Goal: Contribute content: Contribute content

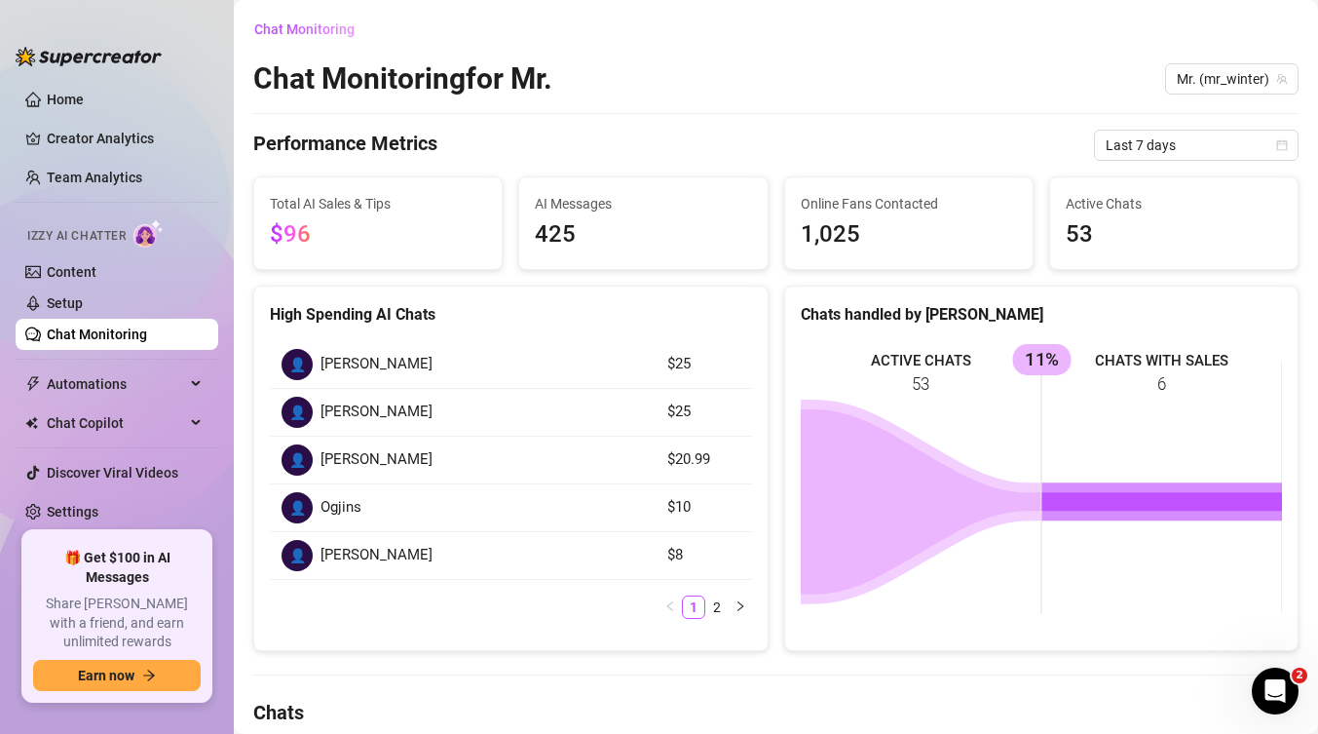
scroll to position [938, 0]
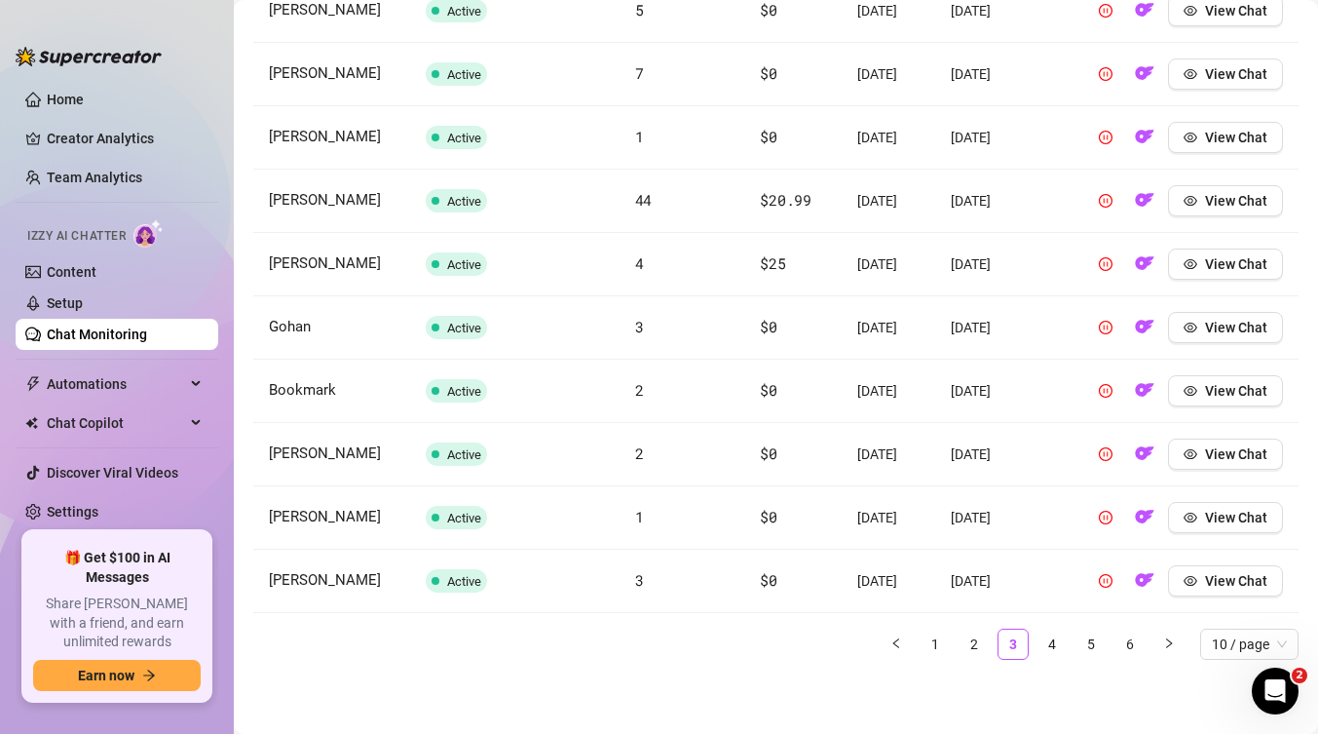
click at [361, 233] on td "[PERSON_NAME]" at bounding box center [331, 264] width 157 height 63
click at [81, 311] on link "Setup" at bounding box center [65, 303] width 36 height 16
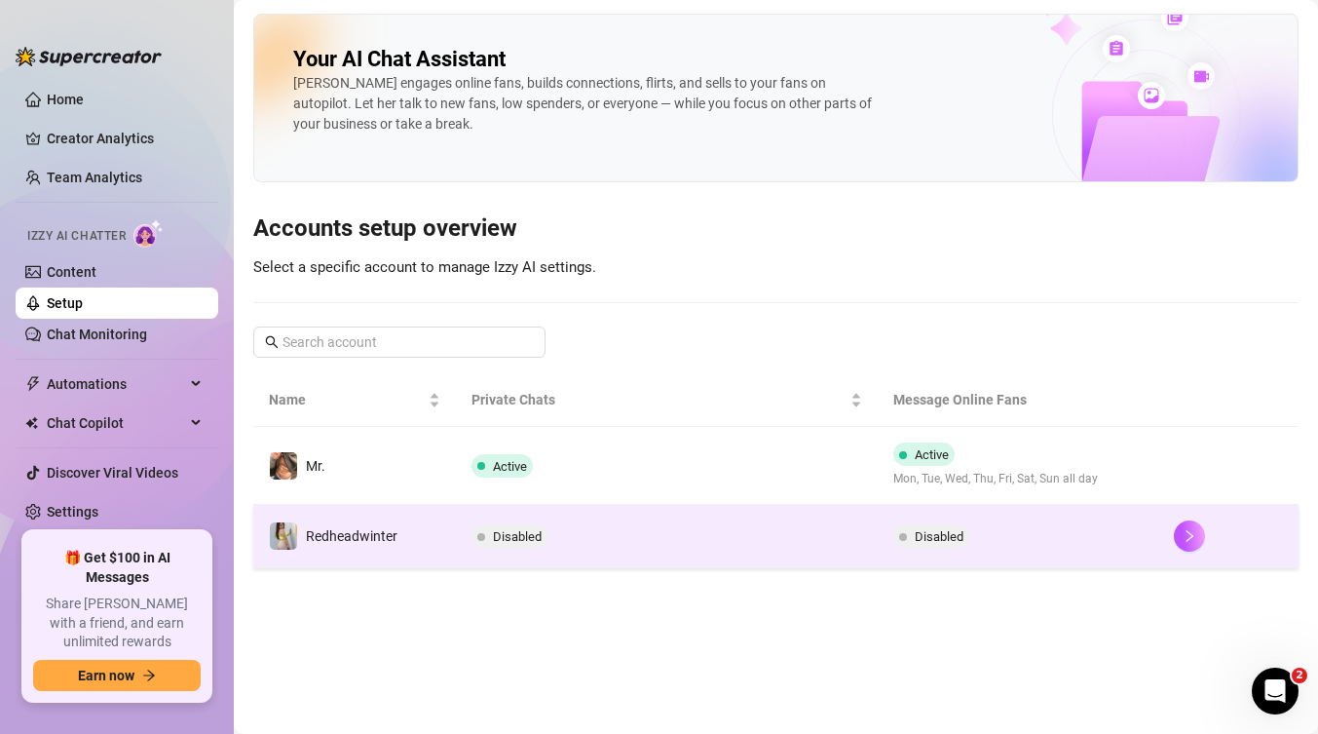
click at [379, 539] on span "Redheadwinter" at bounding box center [352, 536] width 92 height 16
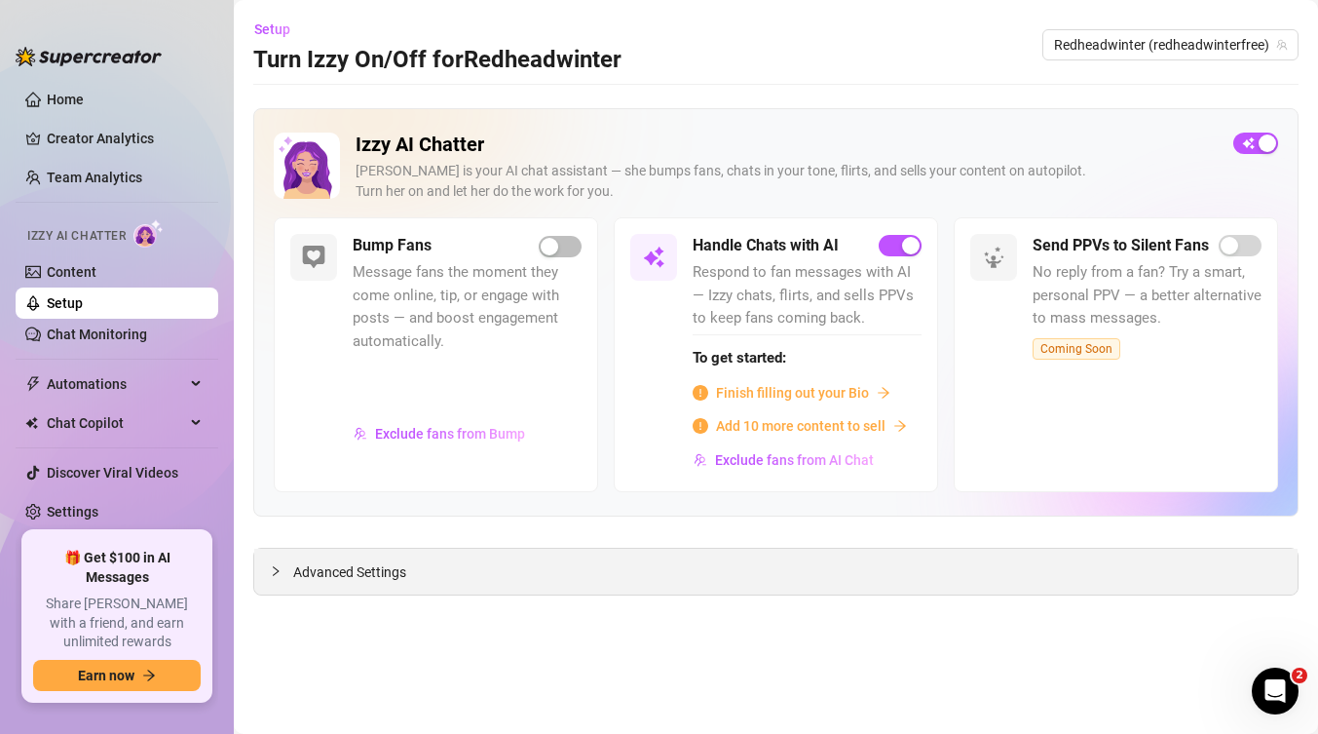
click at [361, 572] on span "Advanced Settings" at bounding box center [349, 571] width 113 height 21
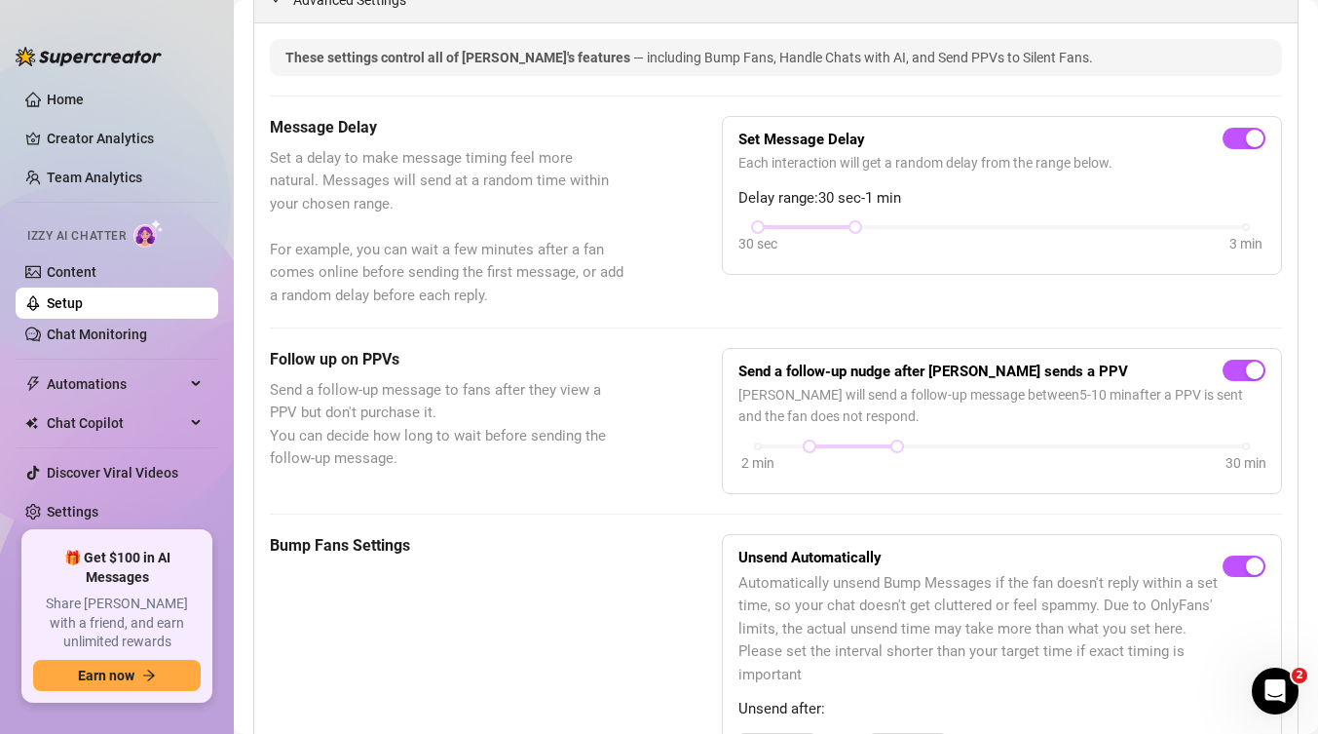
scroll to position [601, 0]
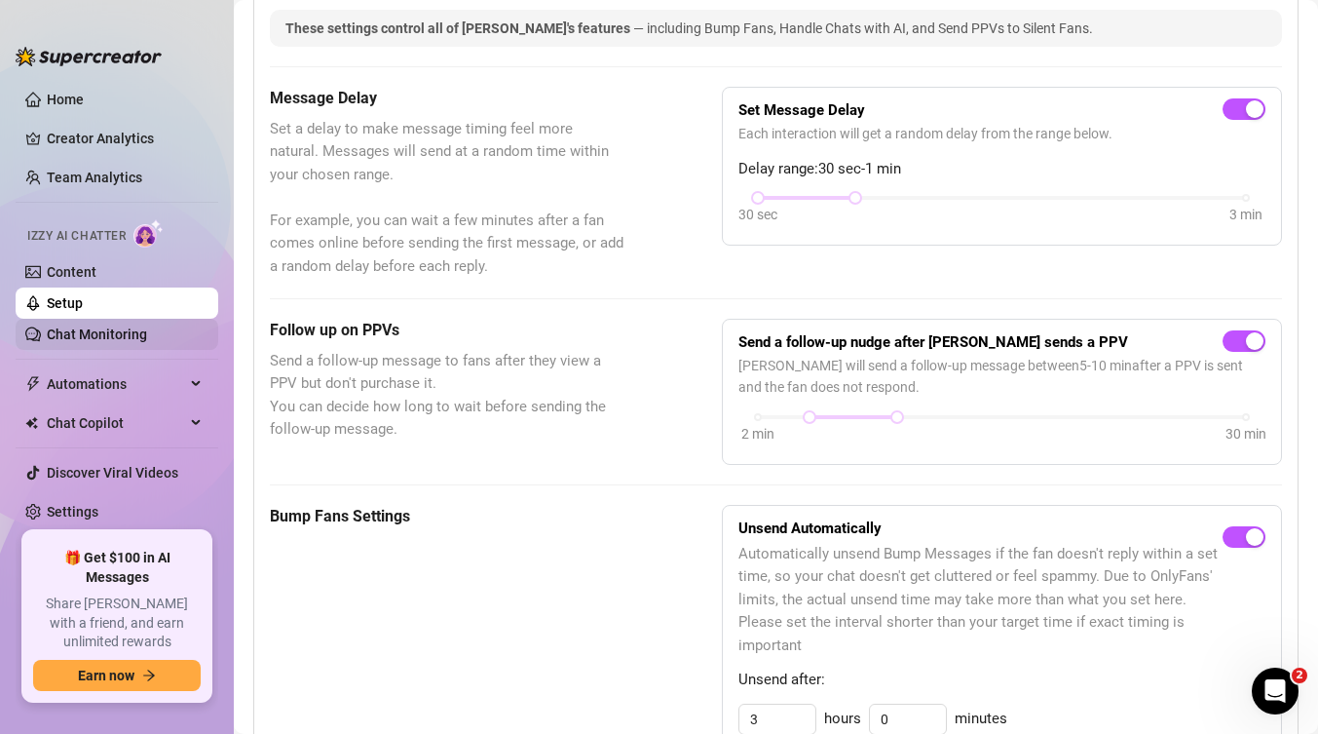
click at [118, 332] on link "Chat Monitoring" at bounding box center [97, 334] width 100 height 16
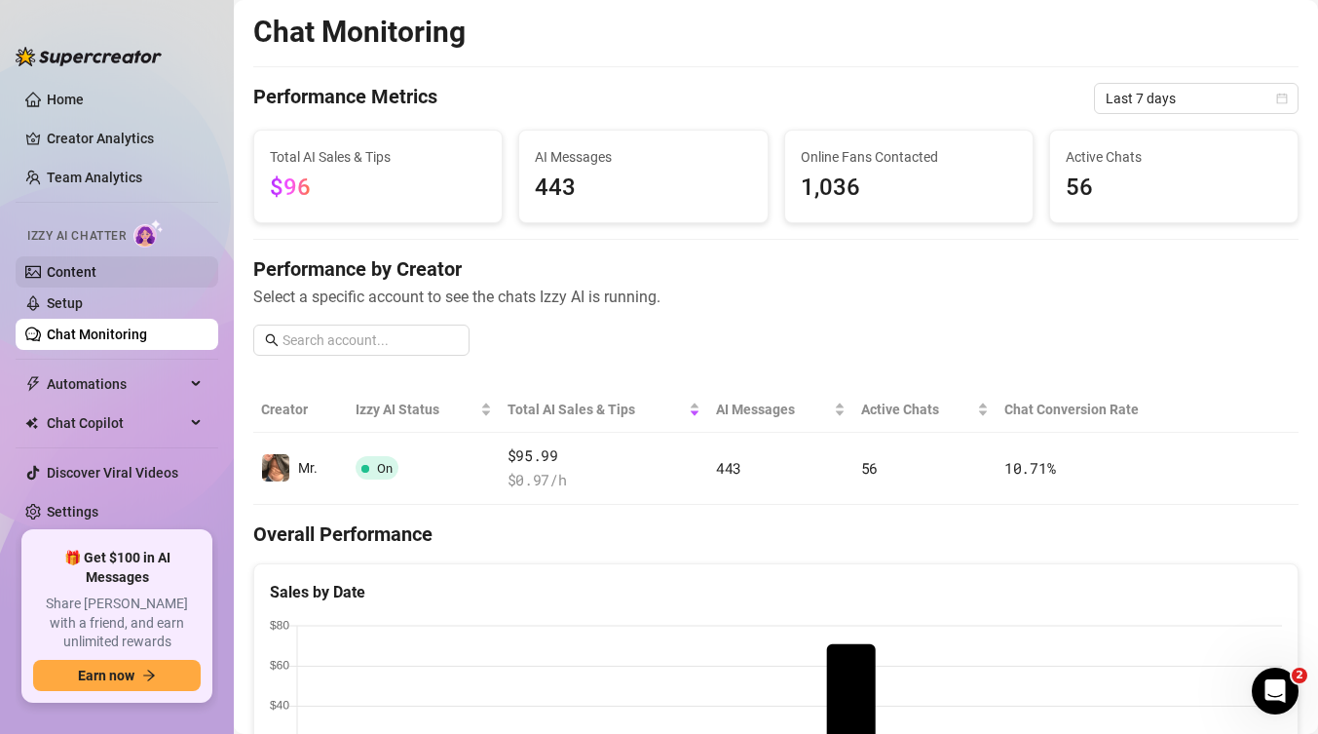
click at [96, 272] on link "Content" at bounding box center [72, 272] width 50 height 16
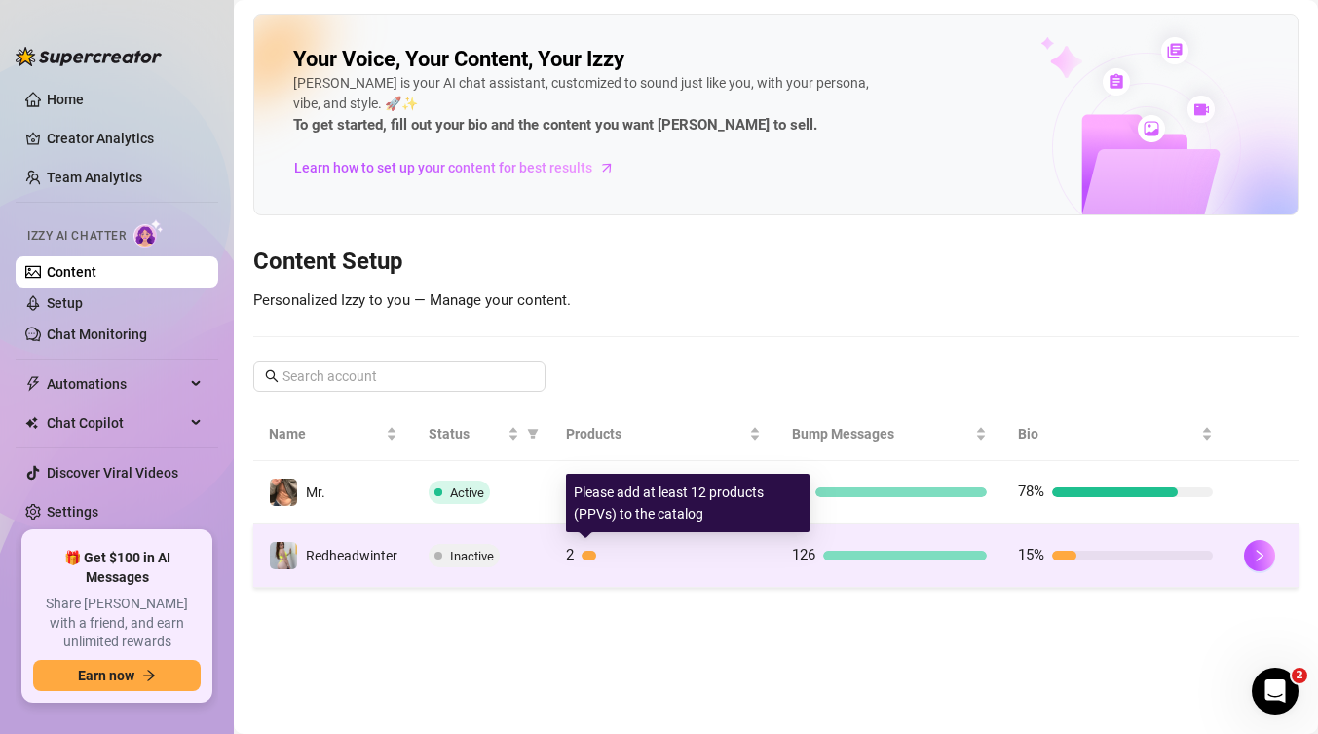
click at [610, 557] on div at bounding box center [671, 556] width 179 height 10
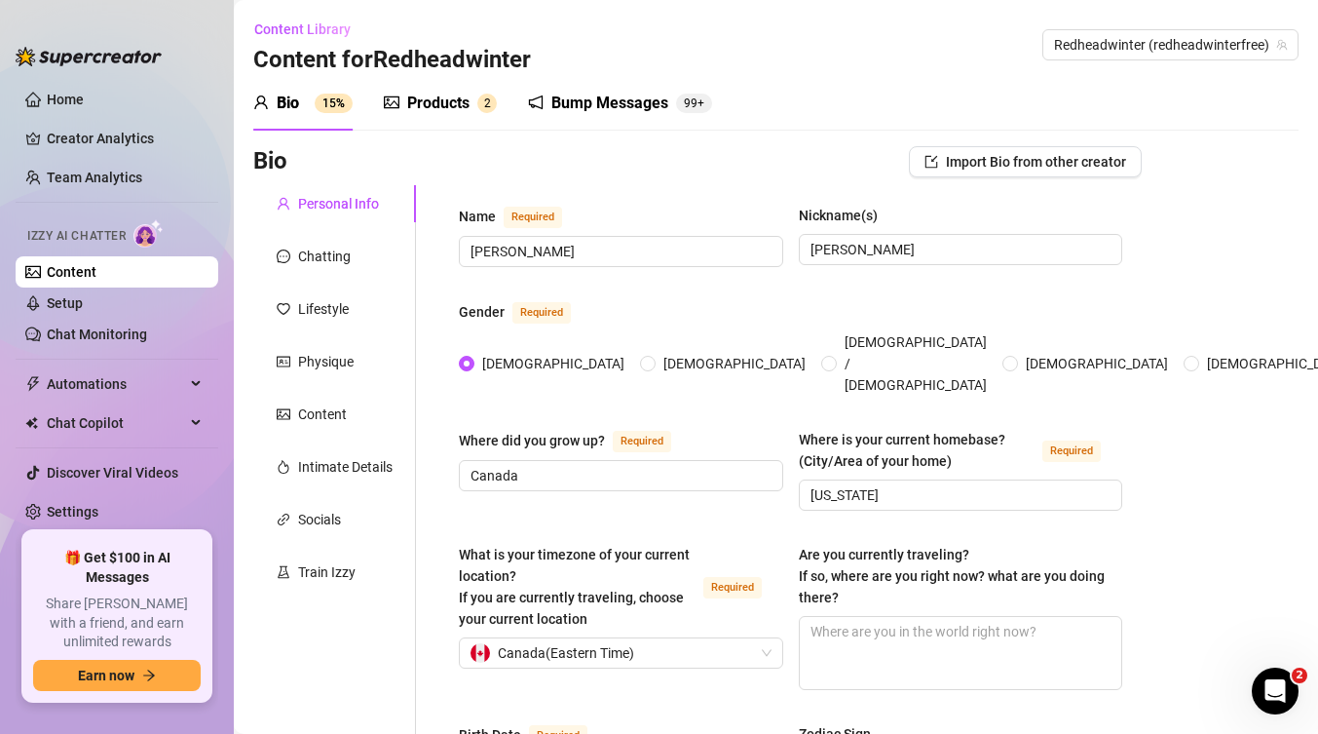
click at [437, 102] on div "Products" at bounding box center [438, 103] width 62 height 23
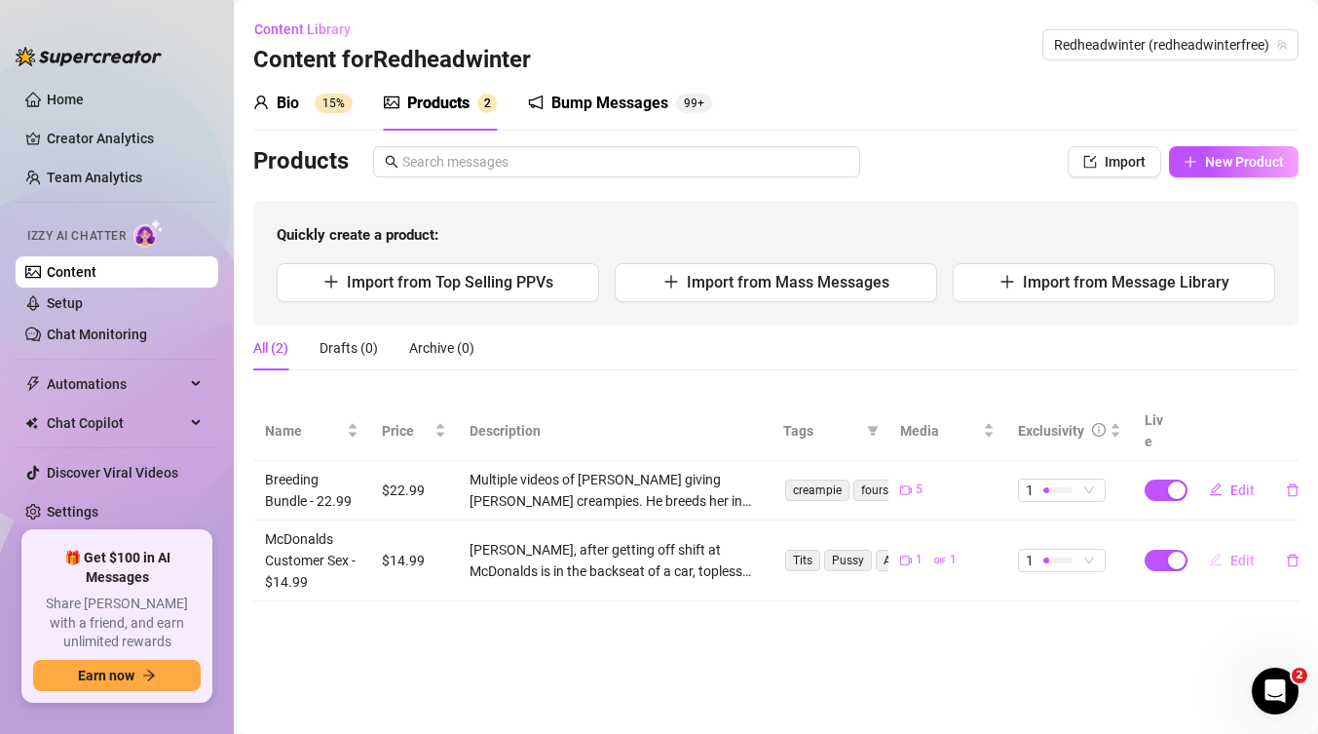
click at [1240, 552] on span "Edit" at bounding box center [1243, 560] width 24 height 16
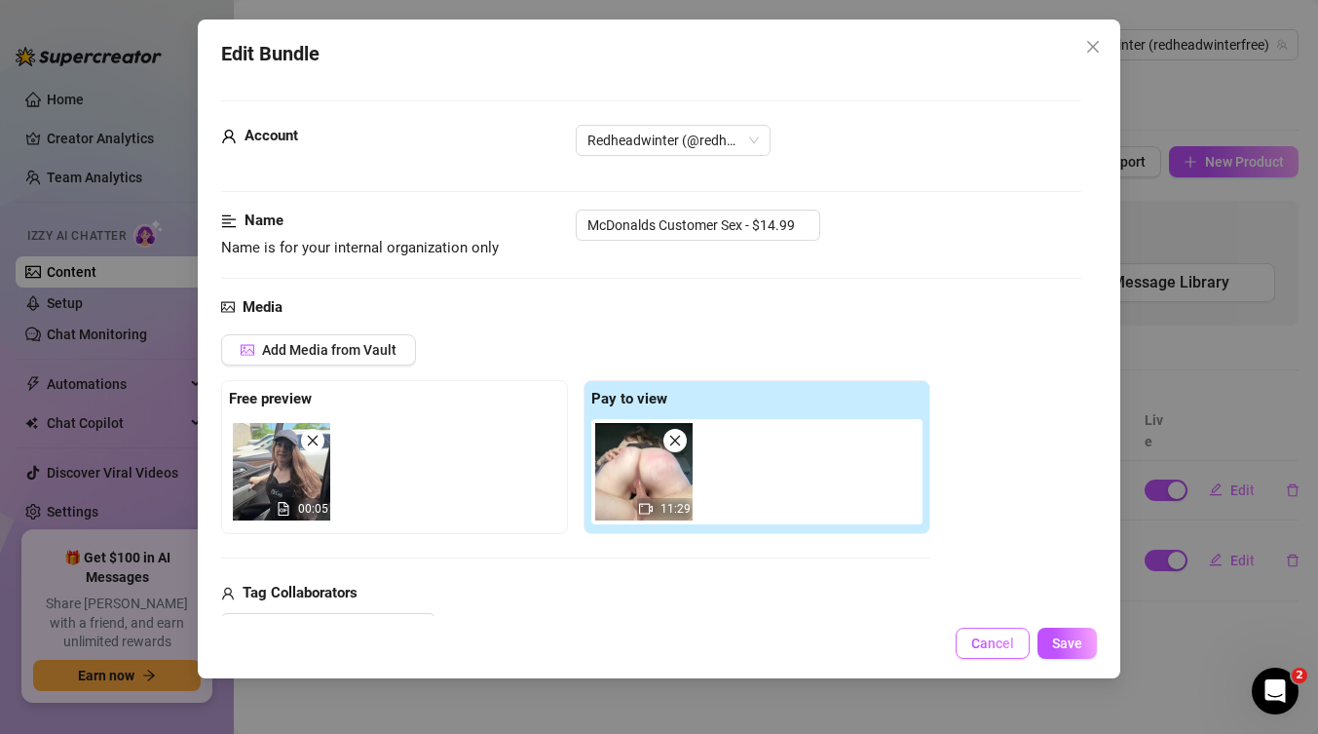
click at [1007, 650] on span "Cancel" at bounding box center [992, 643] width 43 height 16
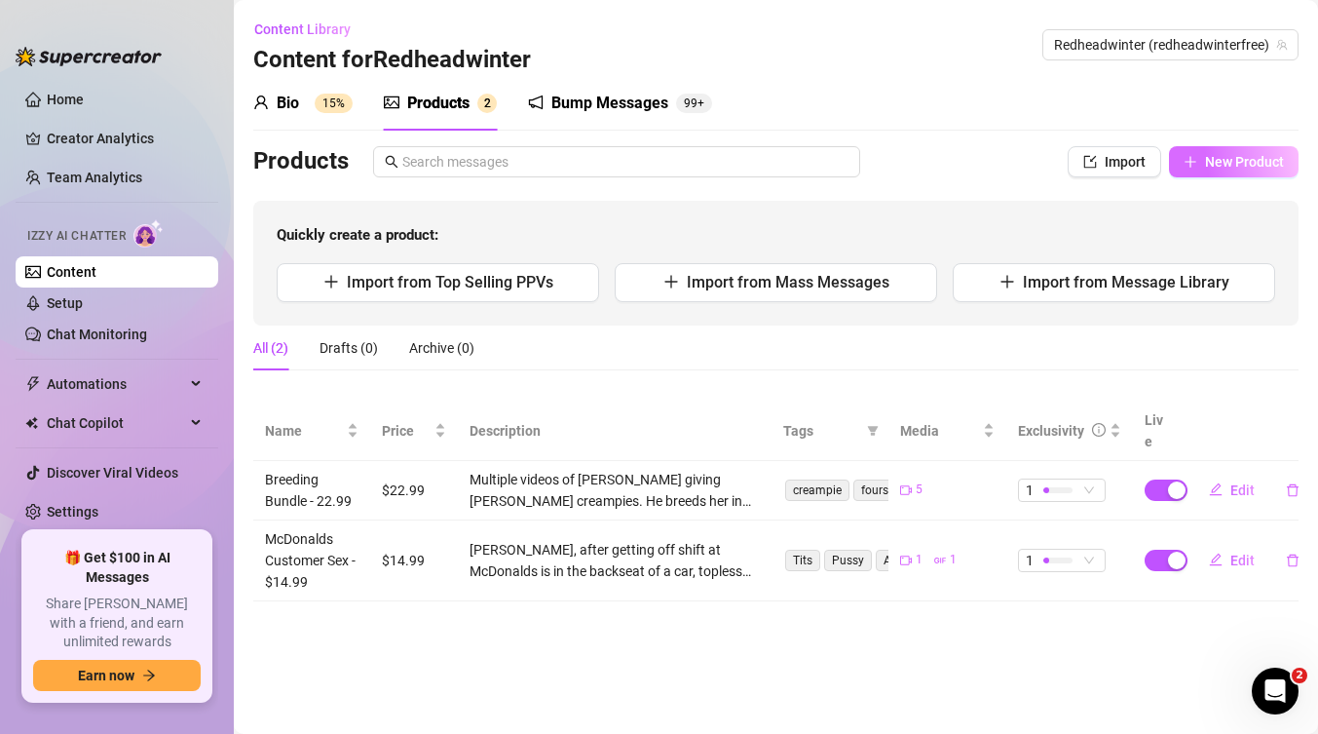
click at [1219, 161] on span "New Product" at bounding box center [1244, 162] width 79 height 16
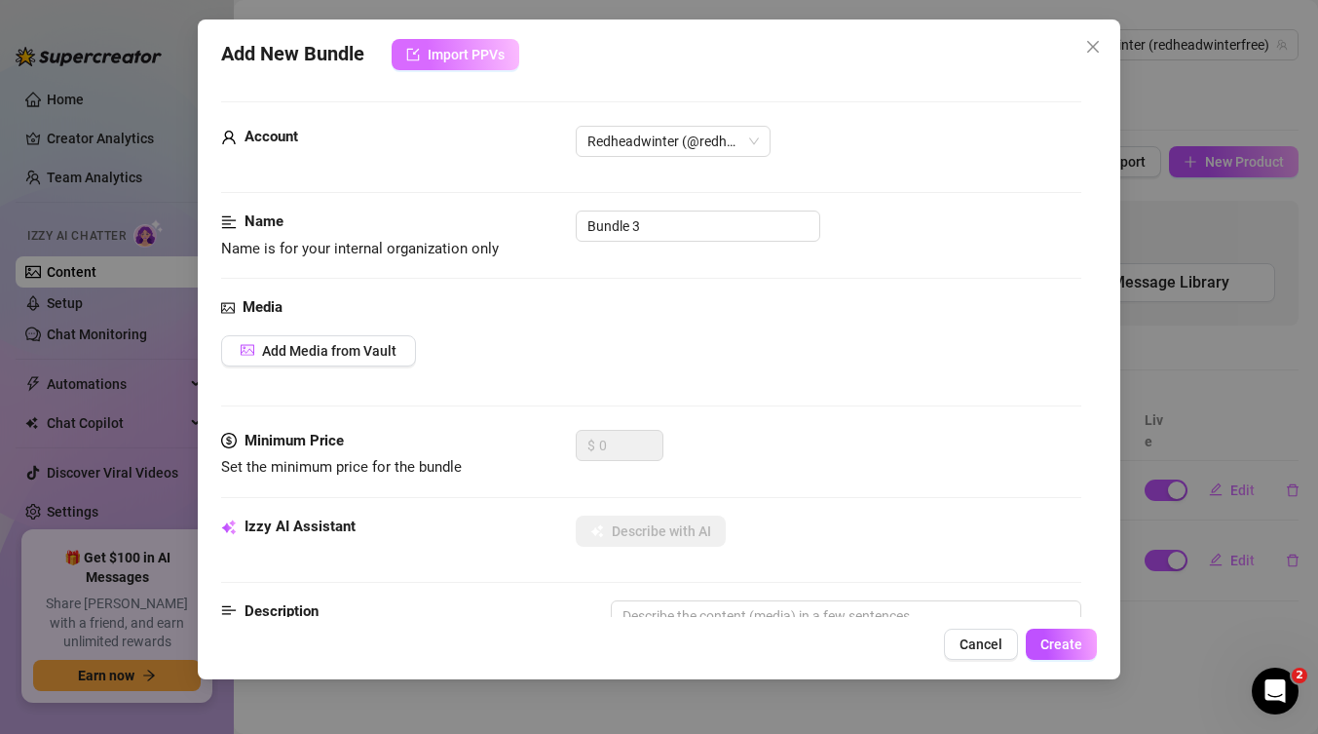
click at [480, 61] on span "Import PPVs" at bounding box center [466, 55] width 77 height 16
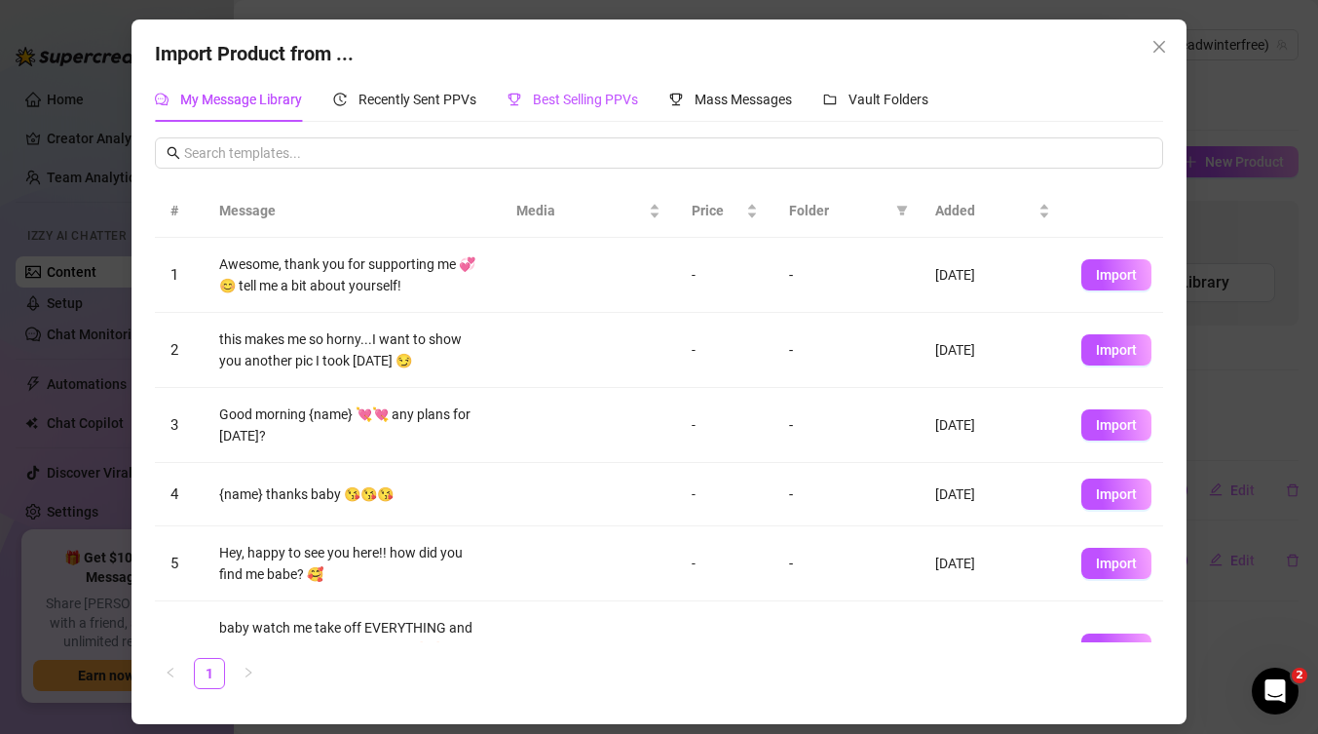
click at [574, 97] on span "Best Selling PPVs" at bounding box center [585, 100] width 105 height 16
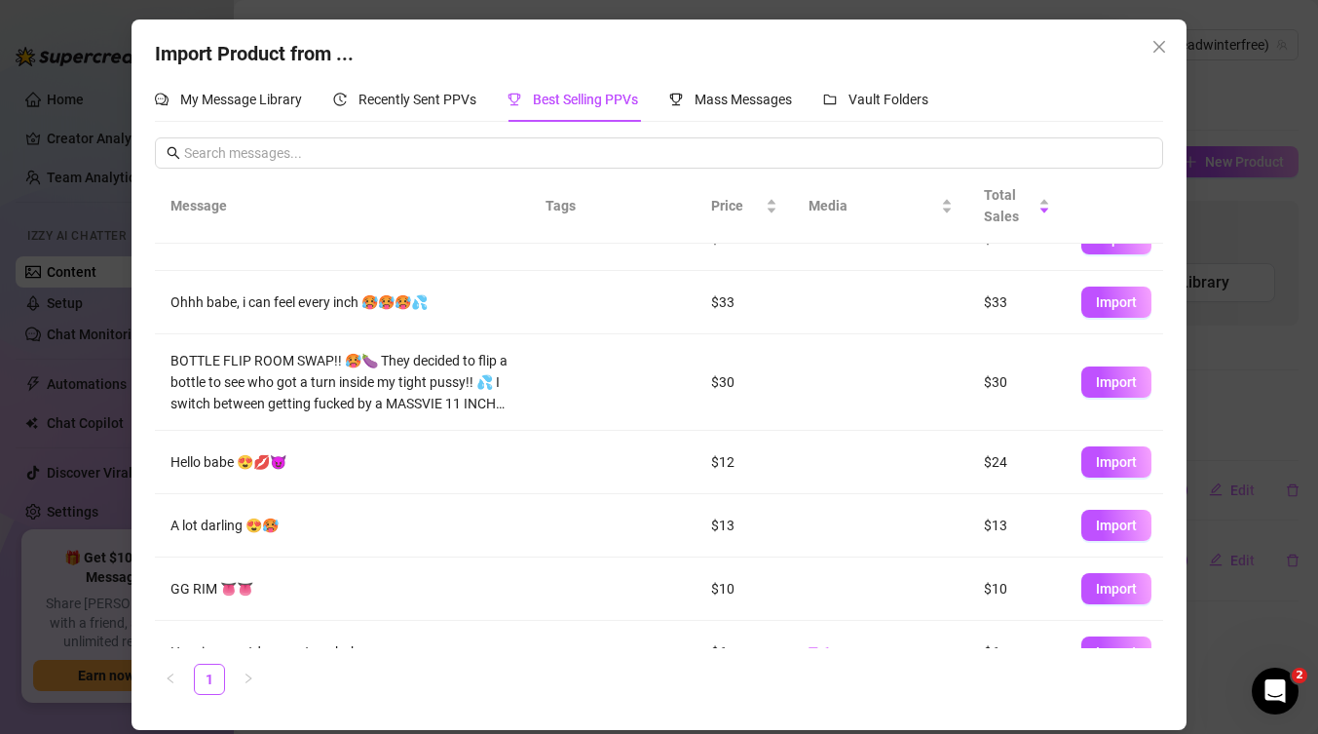
scroll to position [99, 0]
click at [1083, 382] on button "Import" at bounding box center [1117, 381] width 70 height 31
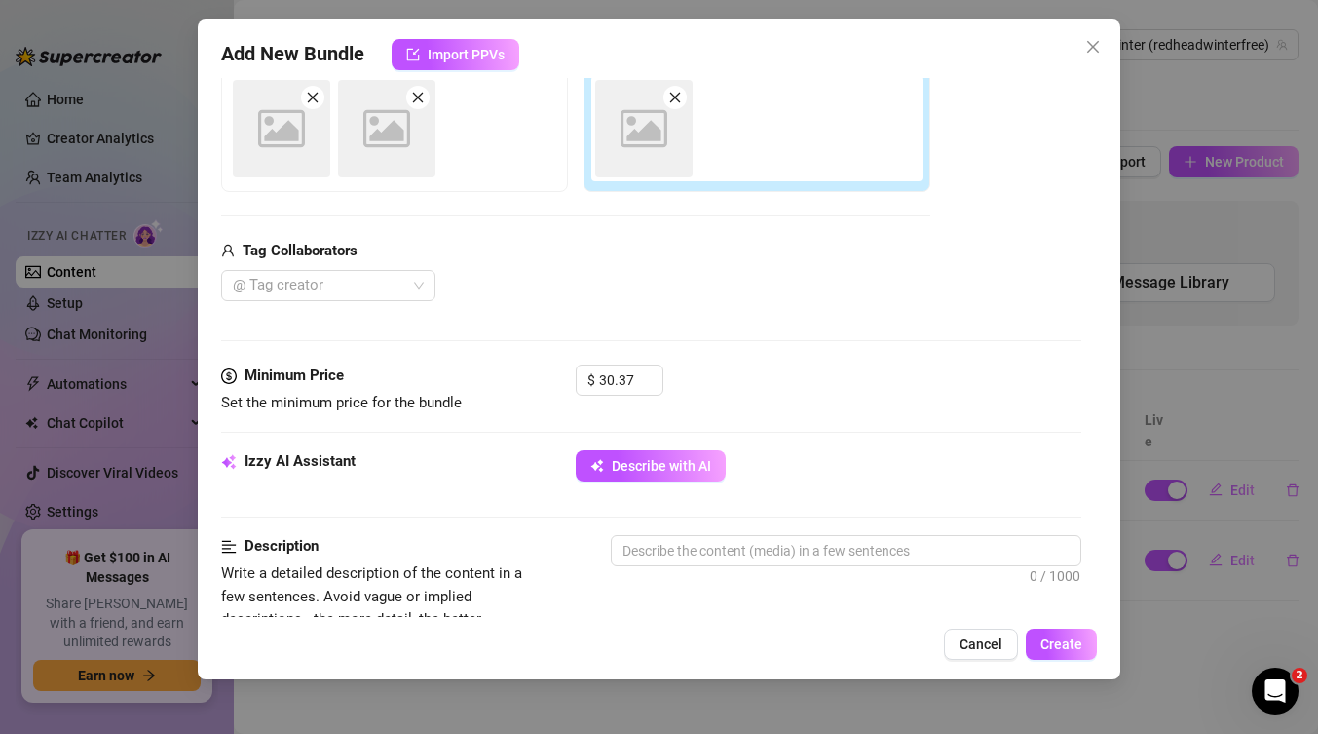
scroll to position [478, 0]
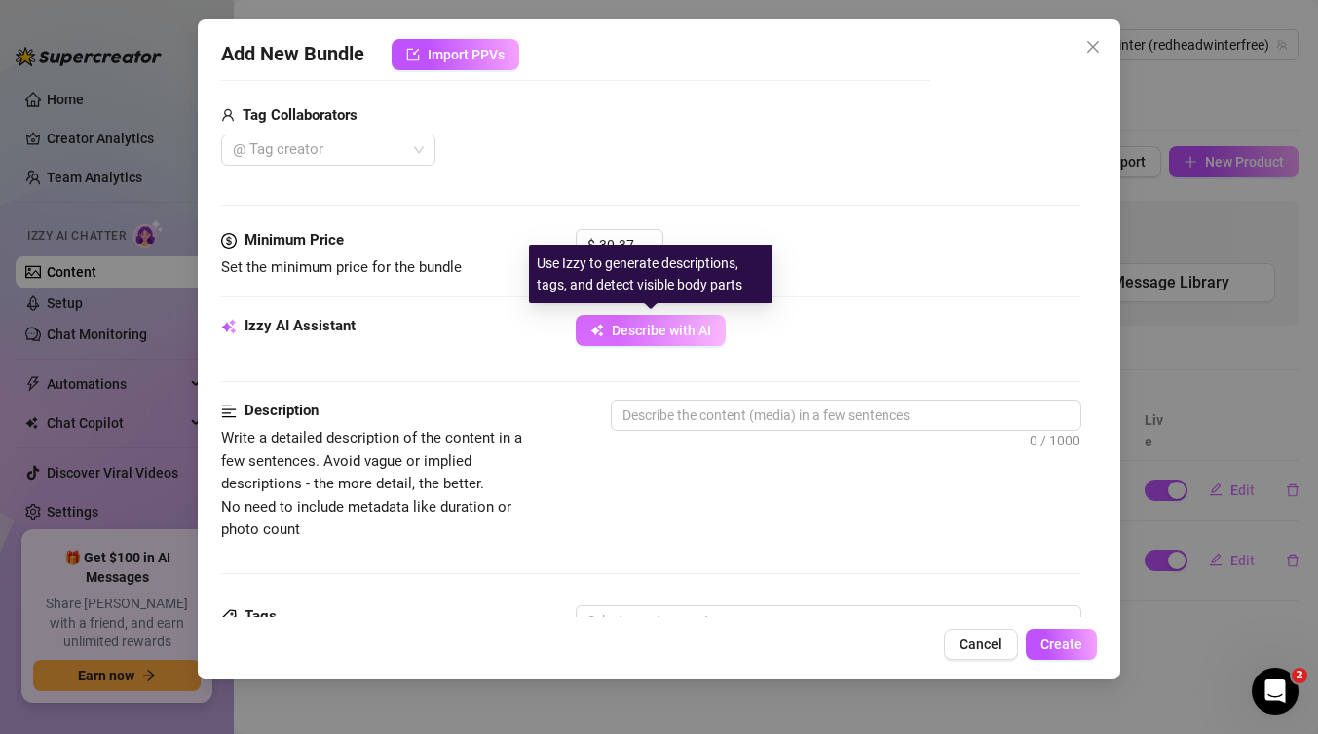
click at [665, 331] on span "Describe with AI" at bounding box center [661, 331] width 99 height 16
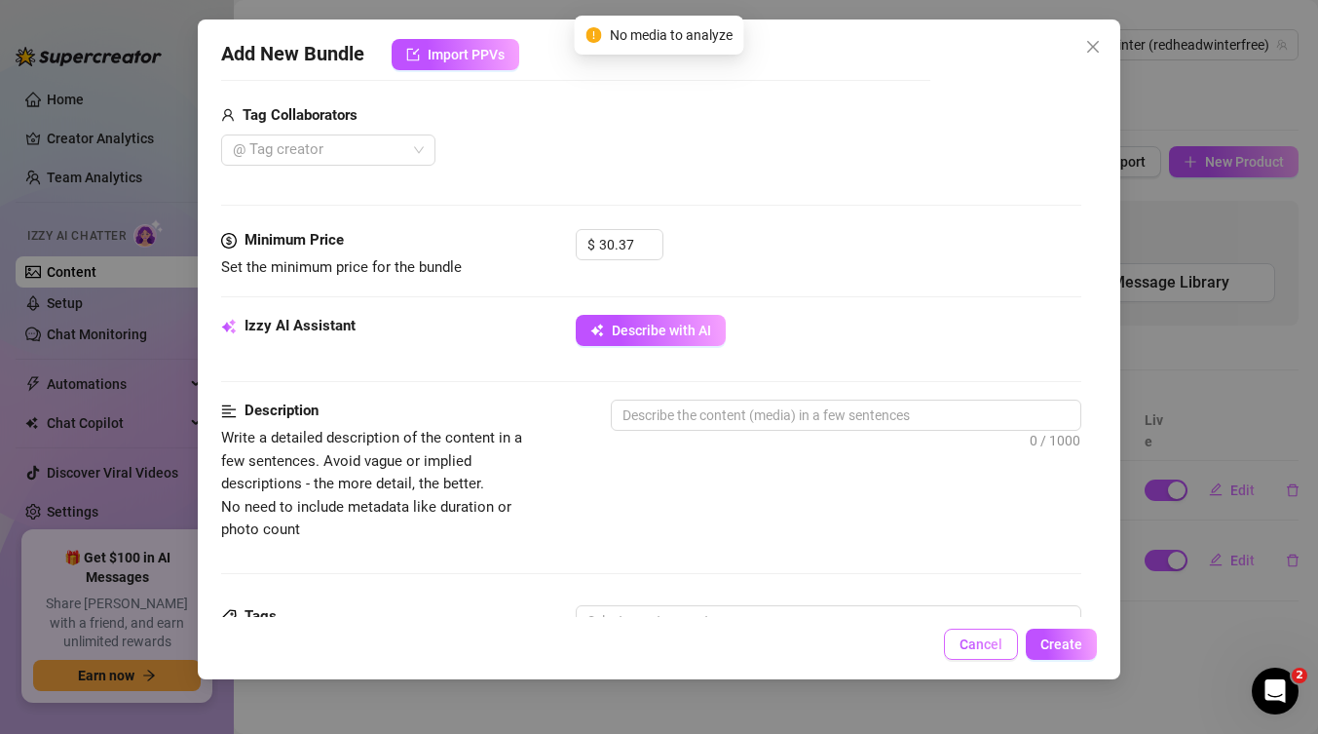
click at [967, 641] on span "Cancel" at bounding box center [981, 644] width 43 height 16
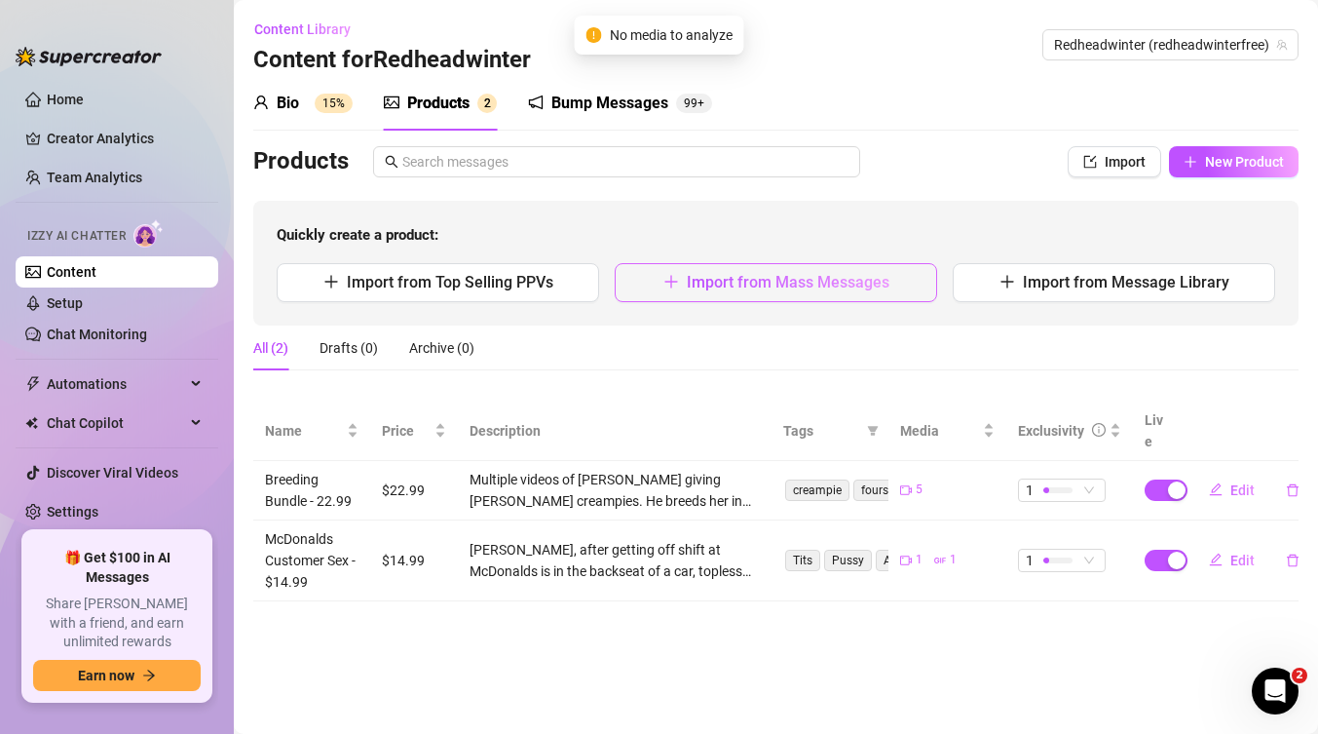
click at [702, 280] on span "Import from Mass Messages" at bounding box center [788, 282] width 203 height 19
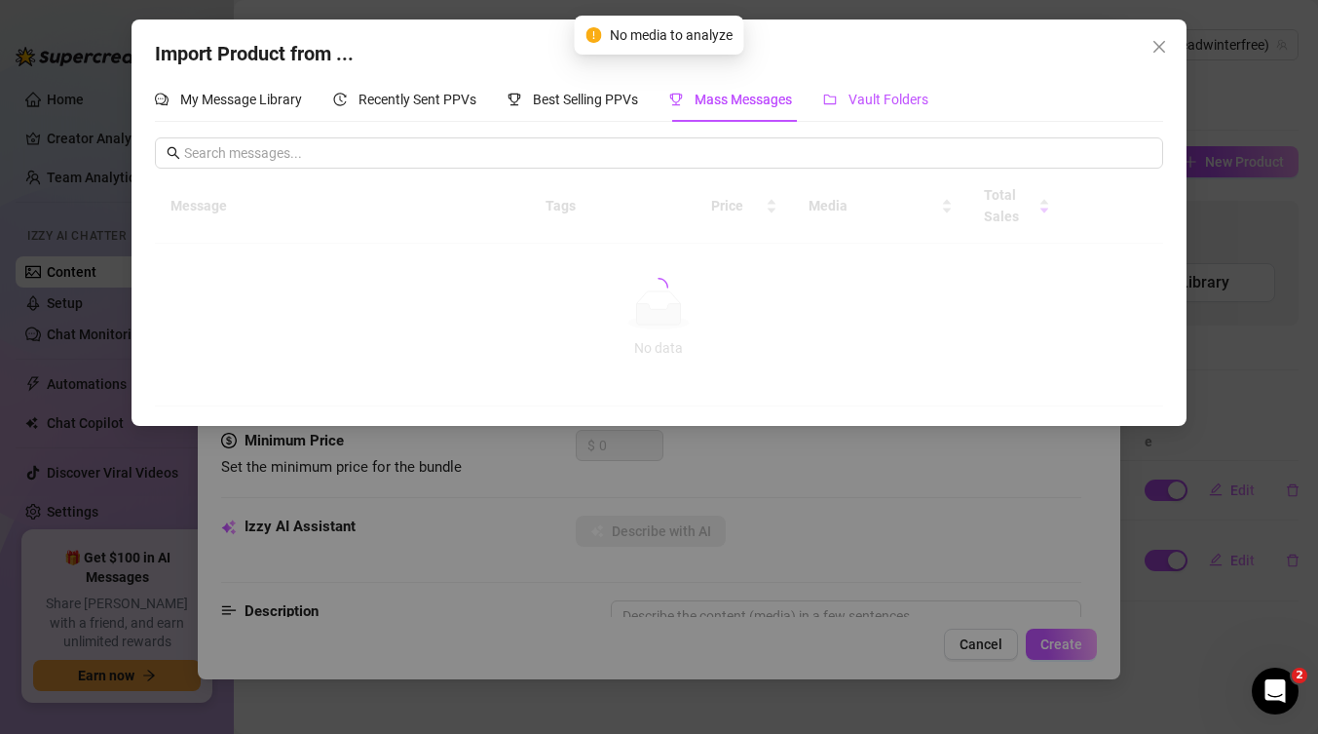
click at [866, 96] on span "Vault Folders" at bounding box center [889, 100] width 80 height 16
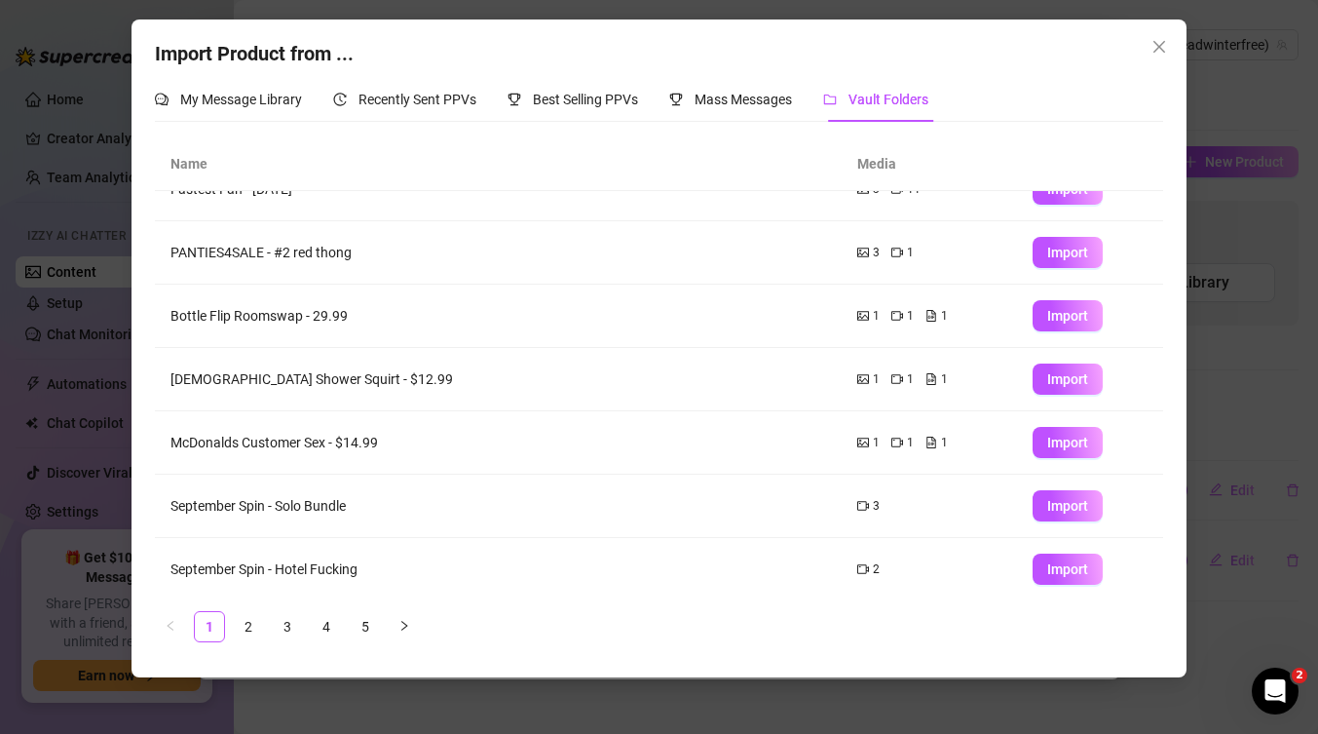
scroll to position [102, 0]
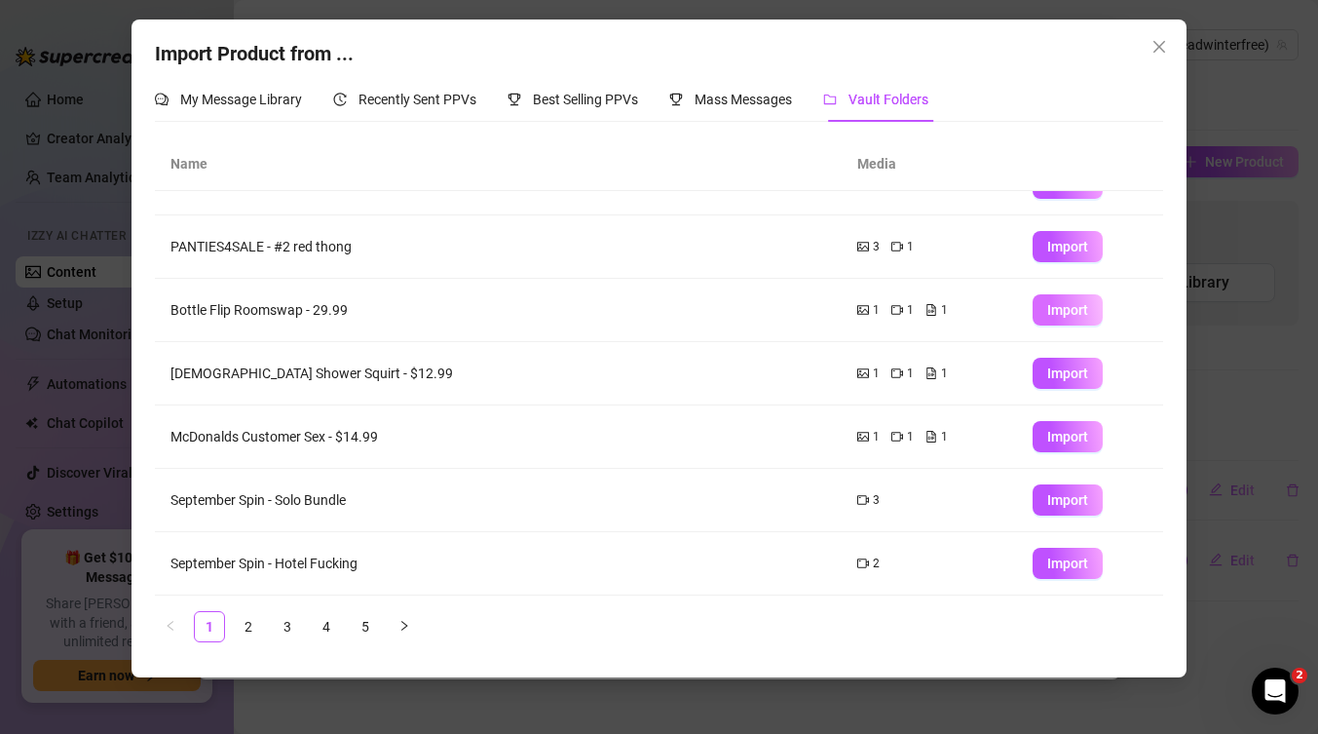
click at [1075, 308] on span "Import" at bounding box center [1067, 310] width 41 height 16
type textarea "Type your message here..."
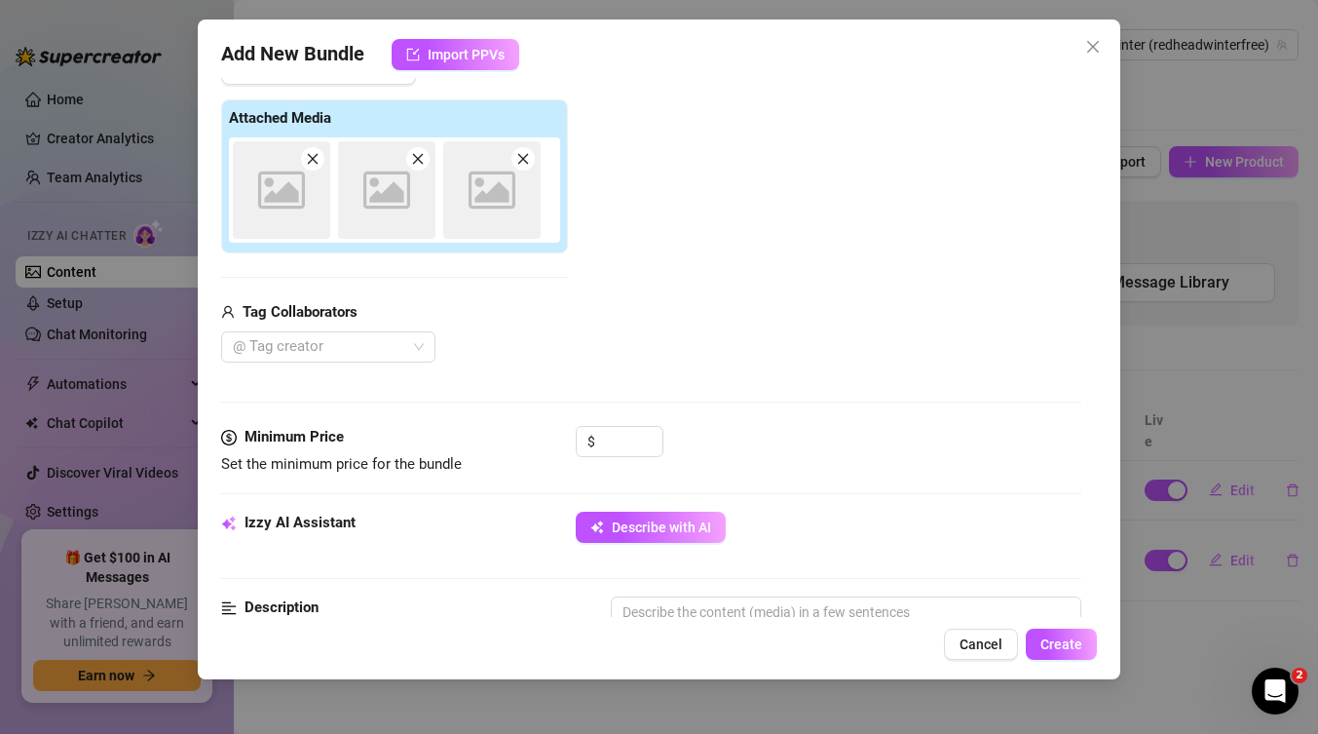
scroll to position [284, 0]
click at [616, 436] on input at bounding box center [630, 439] width 63 height 29
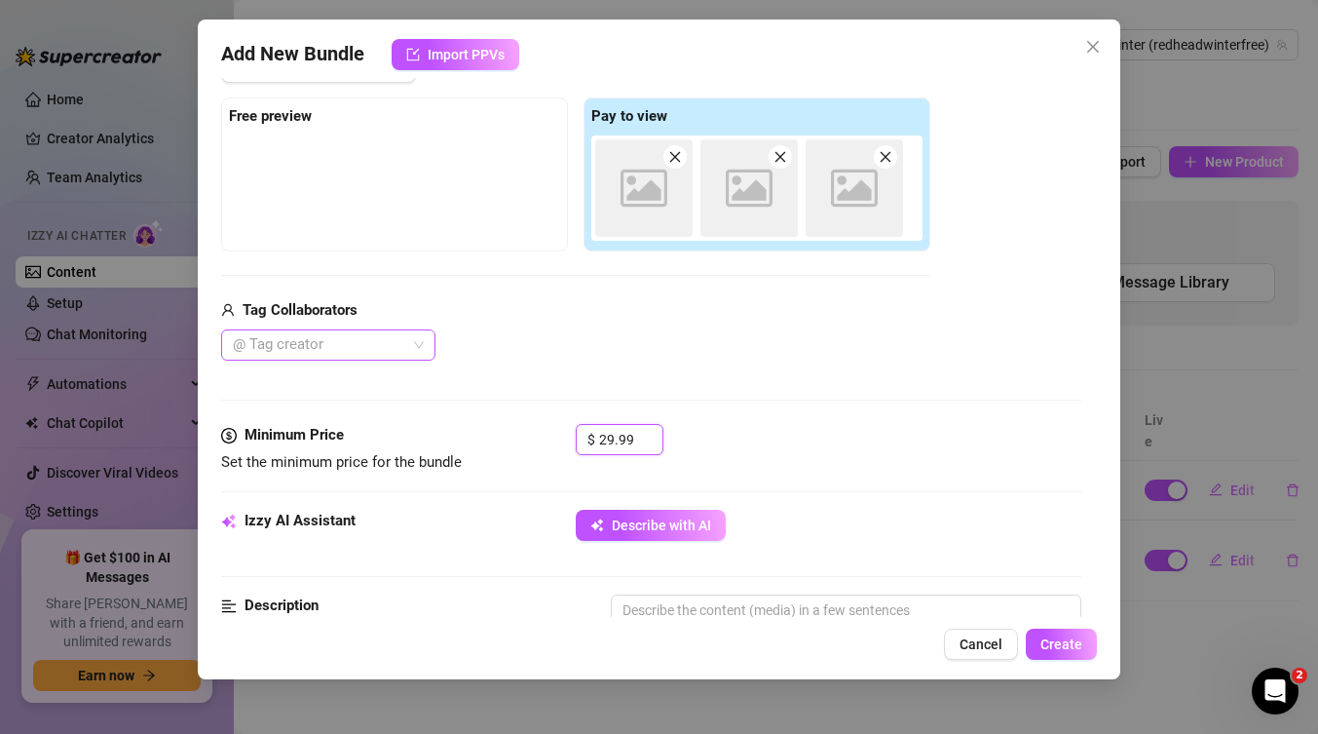
click at [293, 350] on div at bounding box center [318, 344] width 186 height 27
type input "29.99"
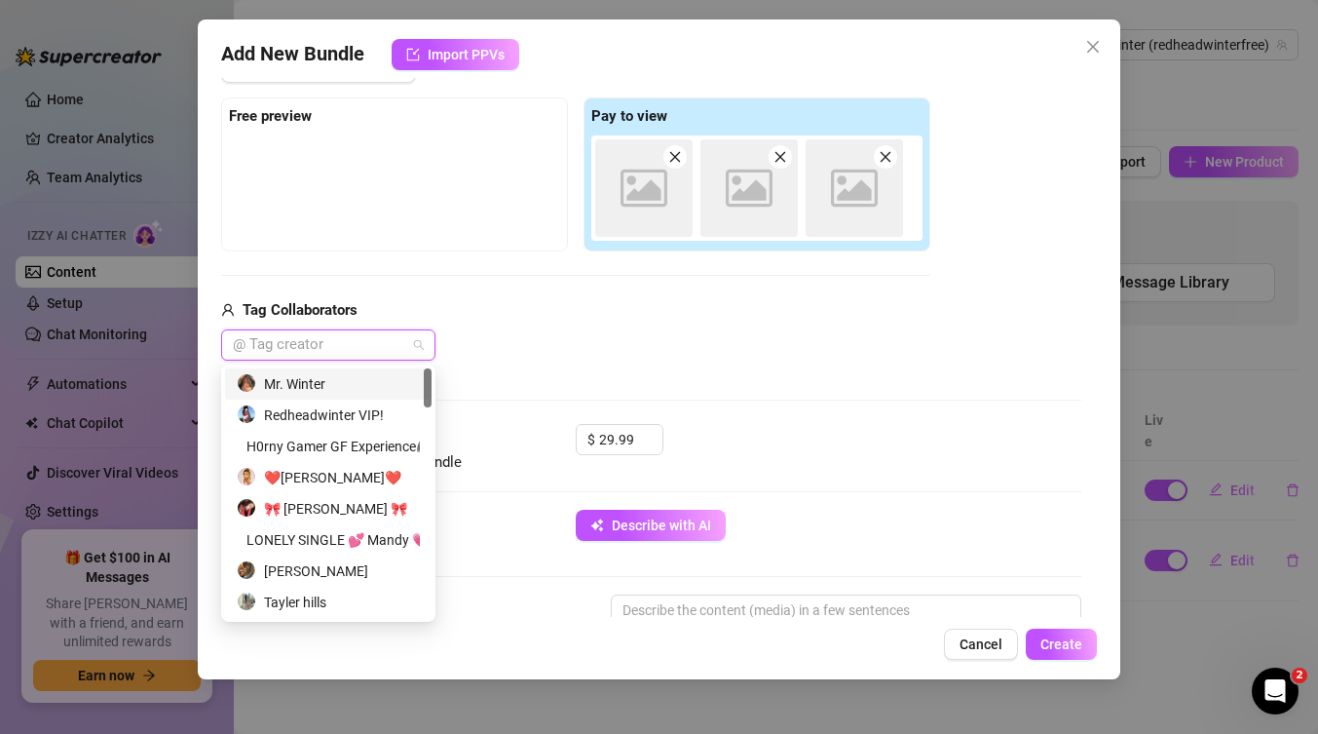
click at [296, 378] on div "Mr. Winter" at bounding box center [328, 383] width 183 height 21
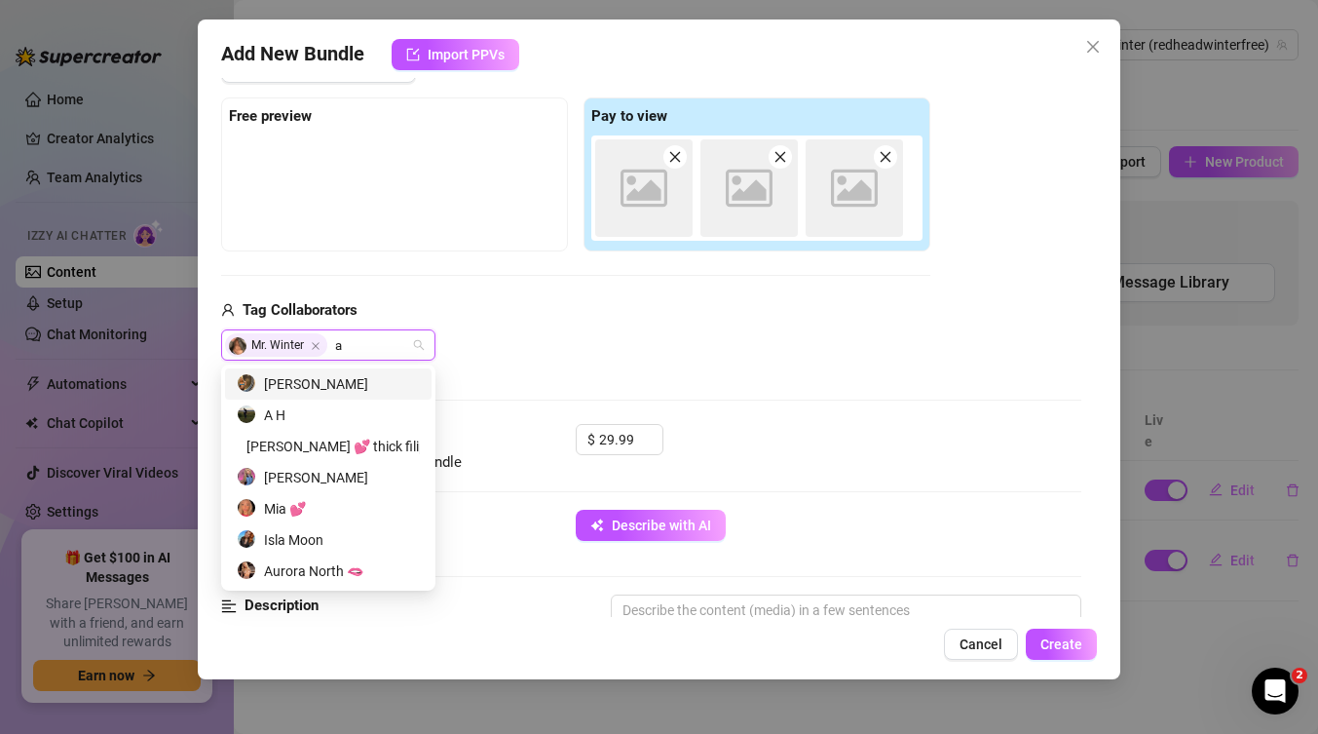
type input "a h"
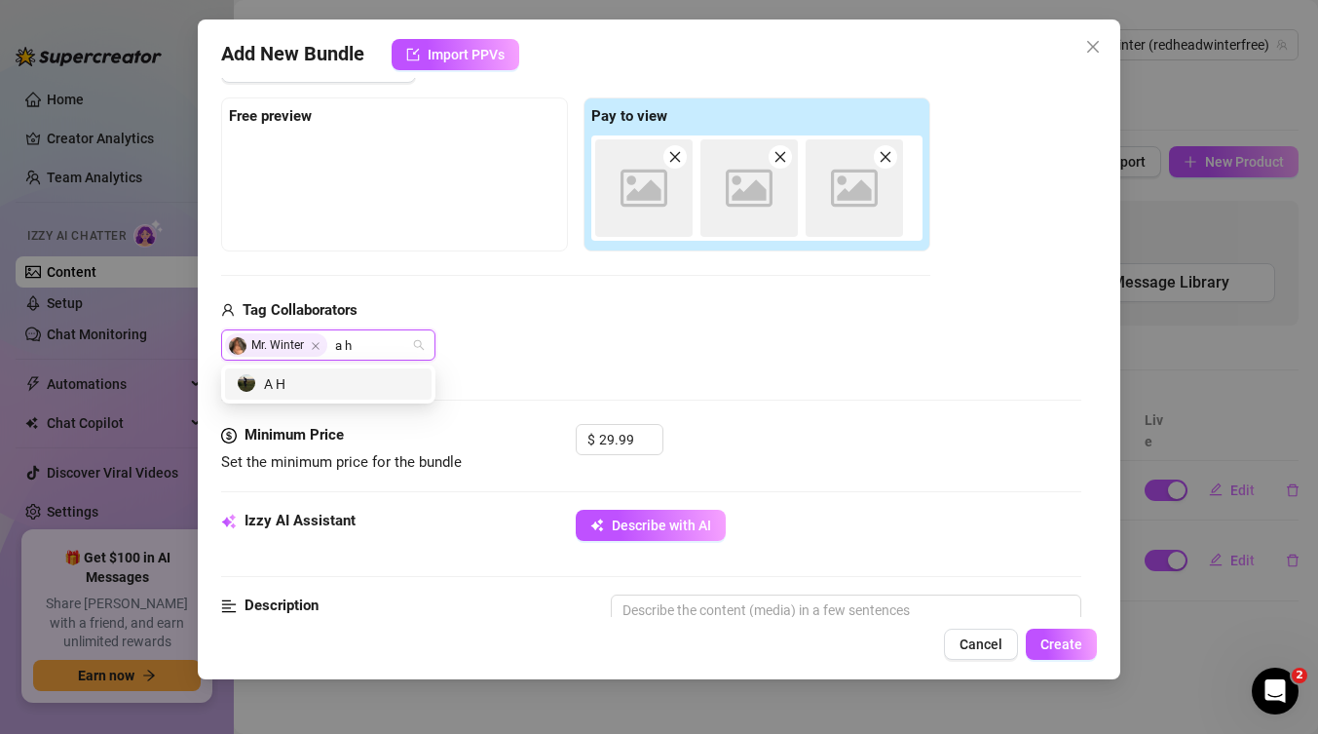
click at [334, 372] on div "A H" at bounding box center [328, 383] width 207 height 31
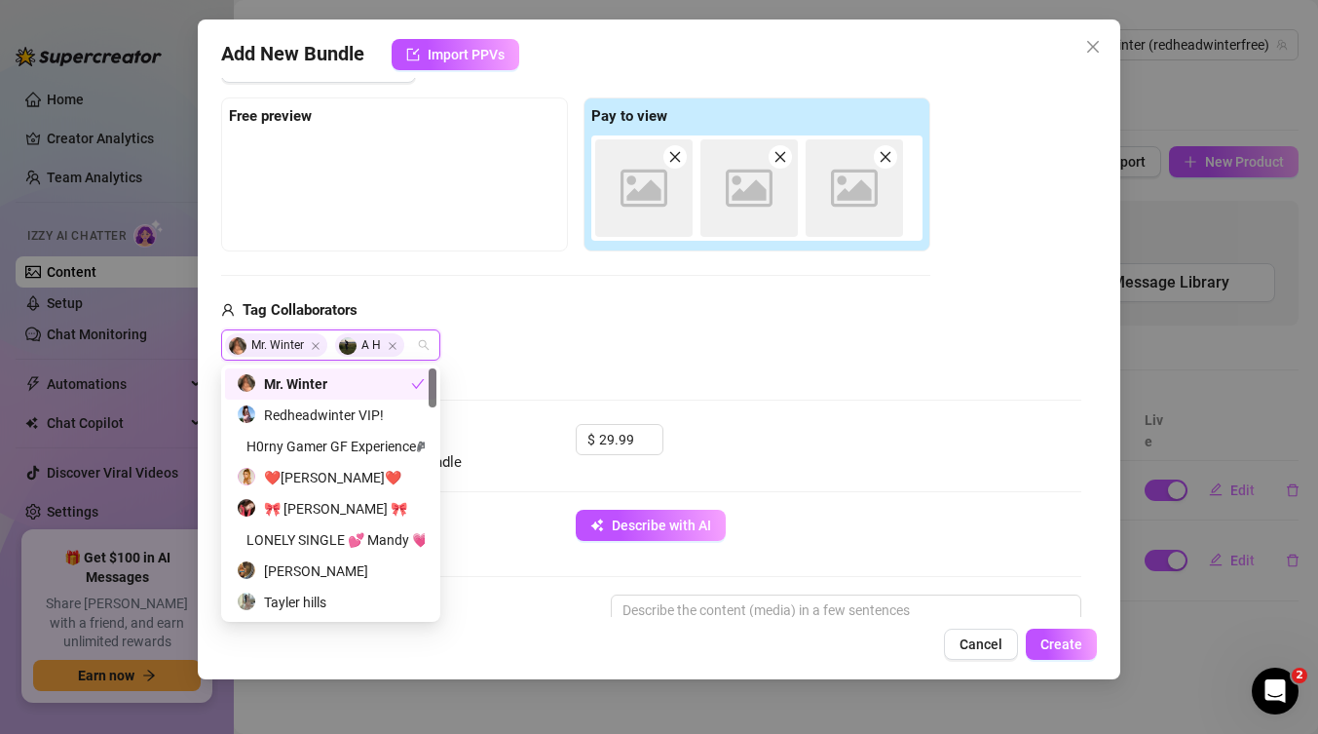
click at [555, 308] on div "Tag Collaborators" at bounding box center [575, 310] width 709 height 23
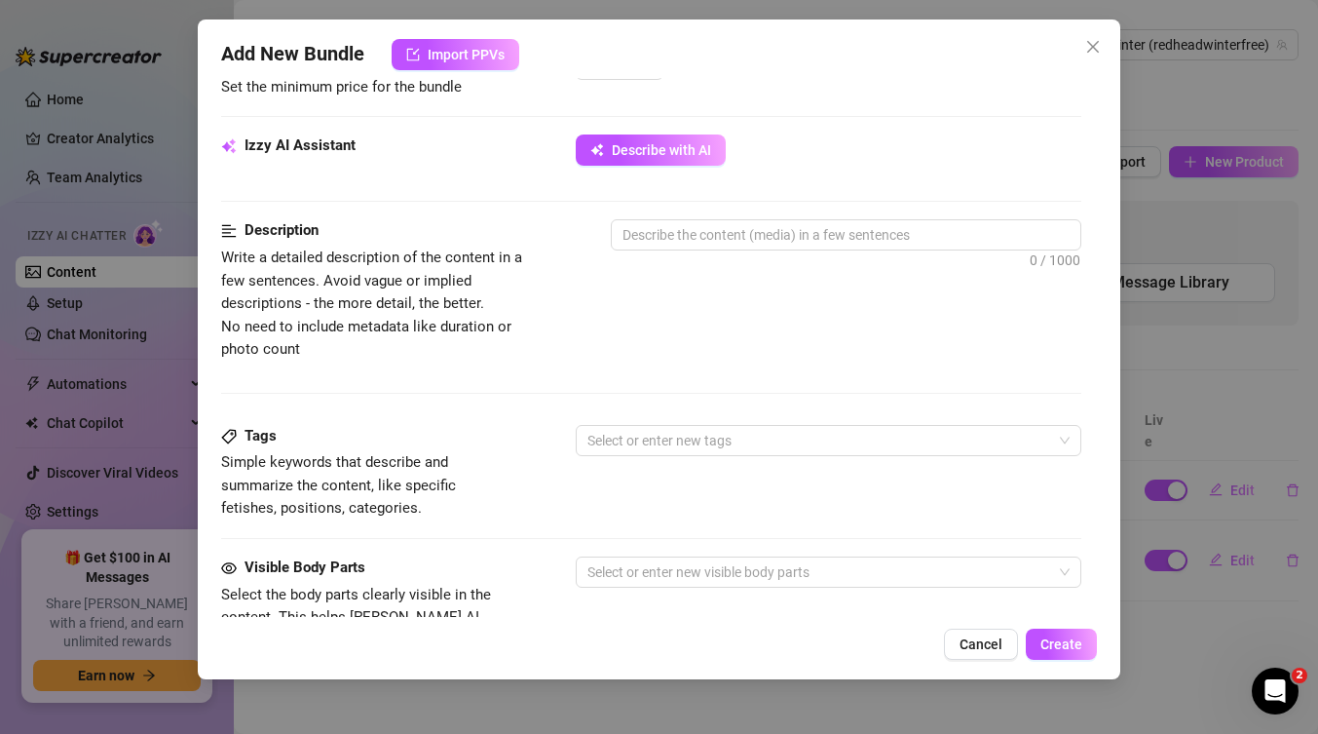
scroll to position [658, 0]
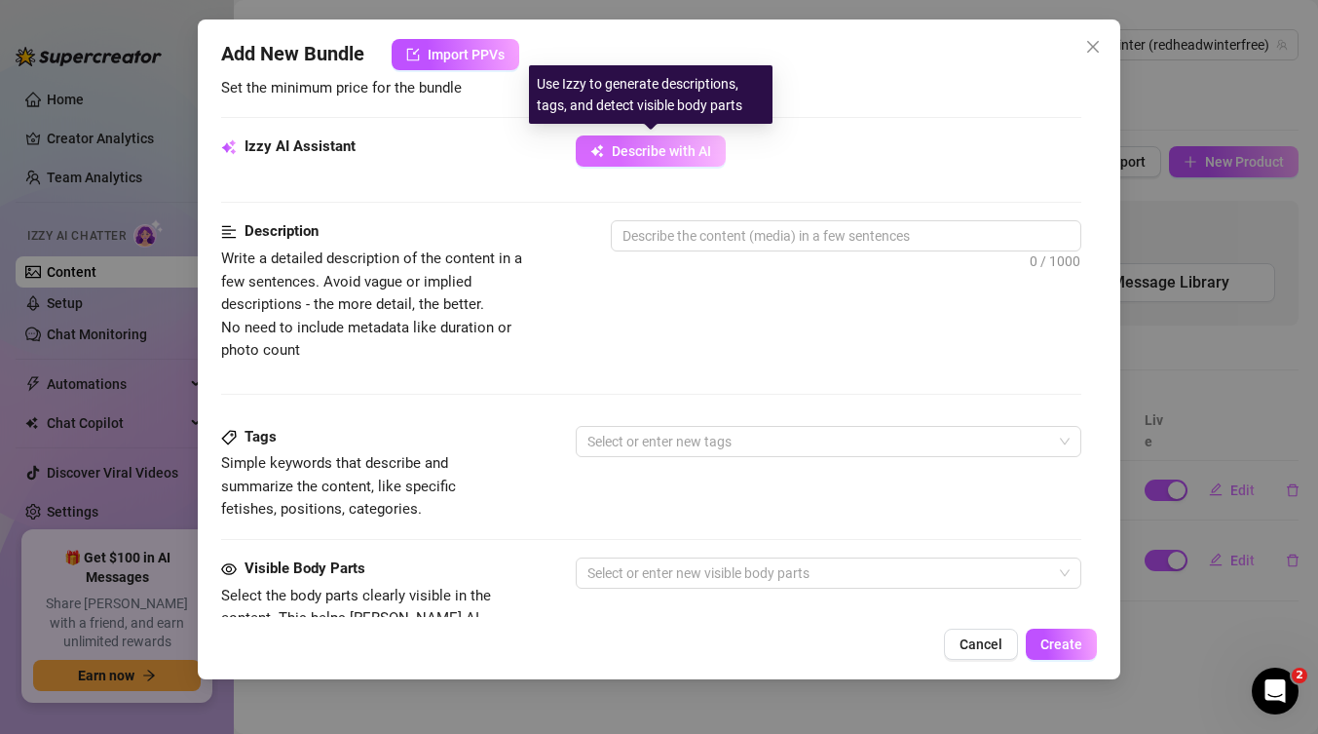
click at [675, 155] on span "Describe with AI" at bounding box center [661, 151] width 99 height 16
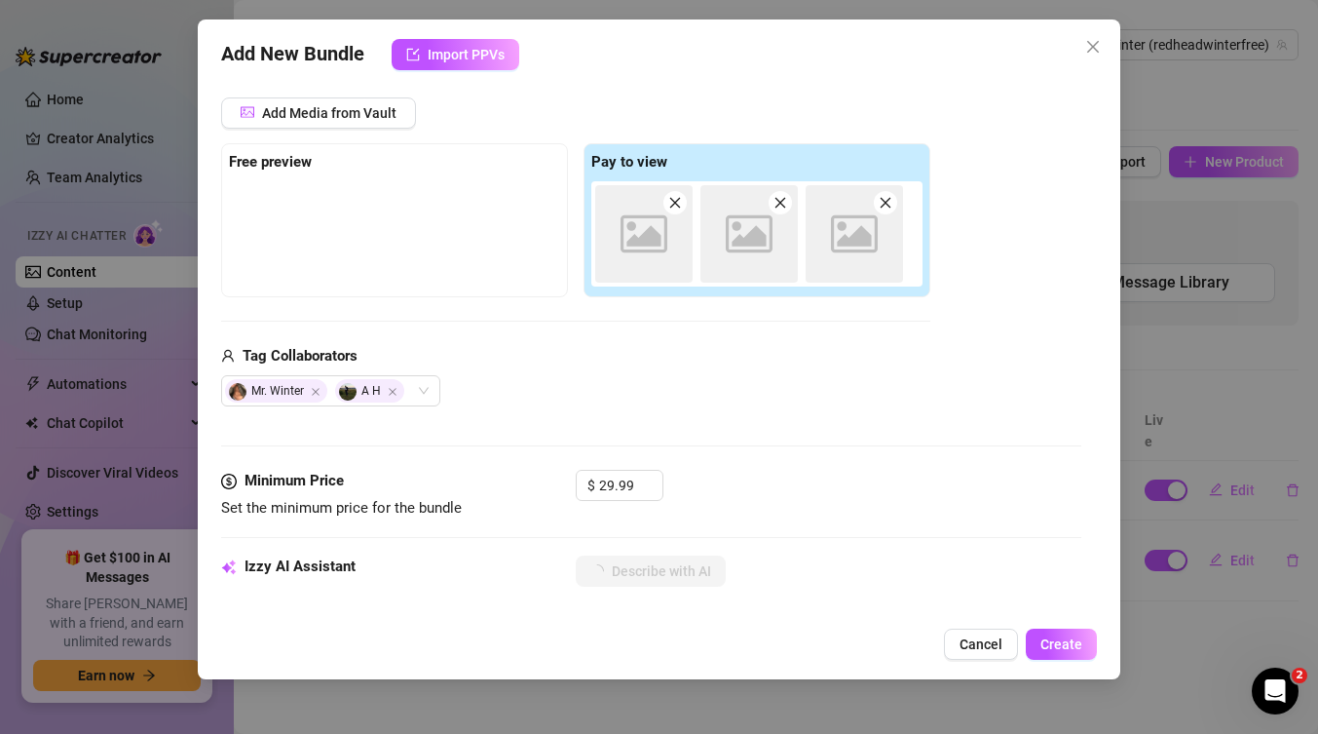
scroll to position [216, 0]
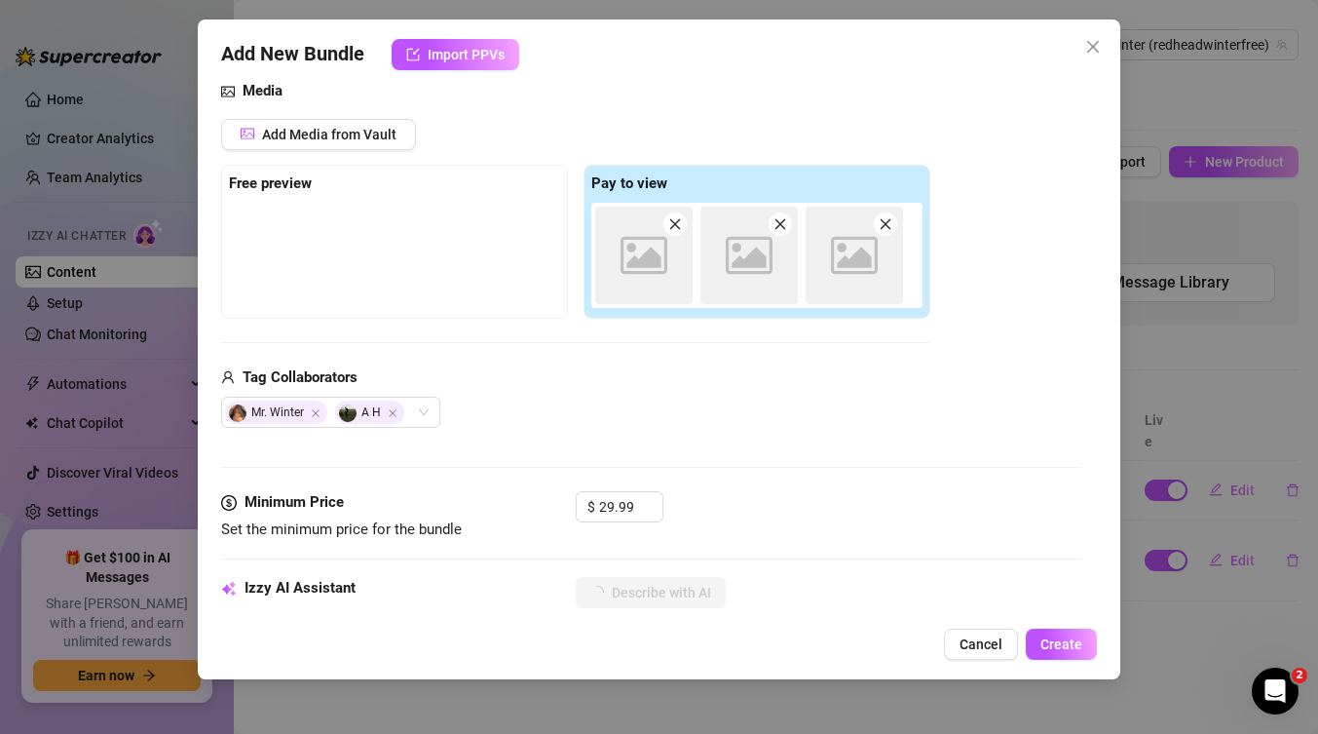
type textarea "[PERSON_NAME]"
type textarea "[PERSON_NAME] is"
type textarea "[PERSON_NAME] is on"
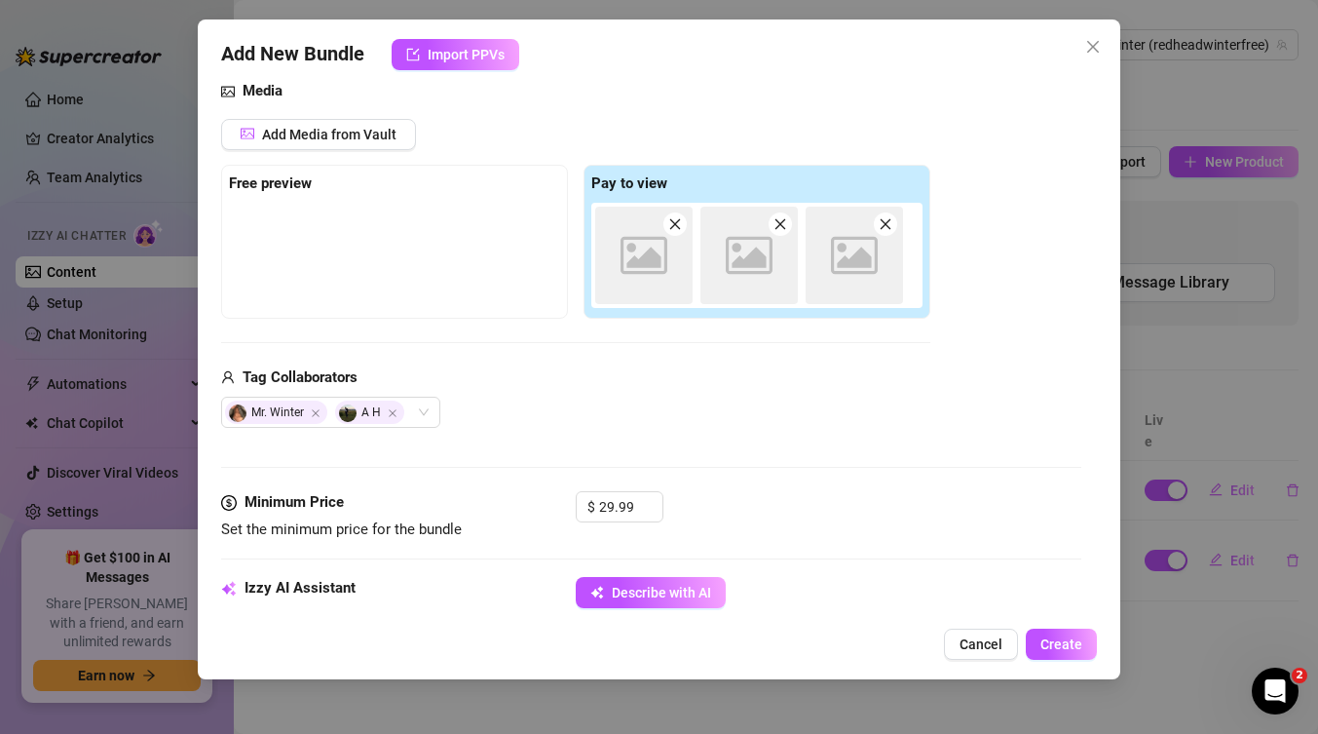
type textarea "[PERSON_NAME] is on"
type textarea "[PERSON_NAME] is on her"
type textarea "[PERSON_NAME] is on her knees"
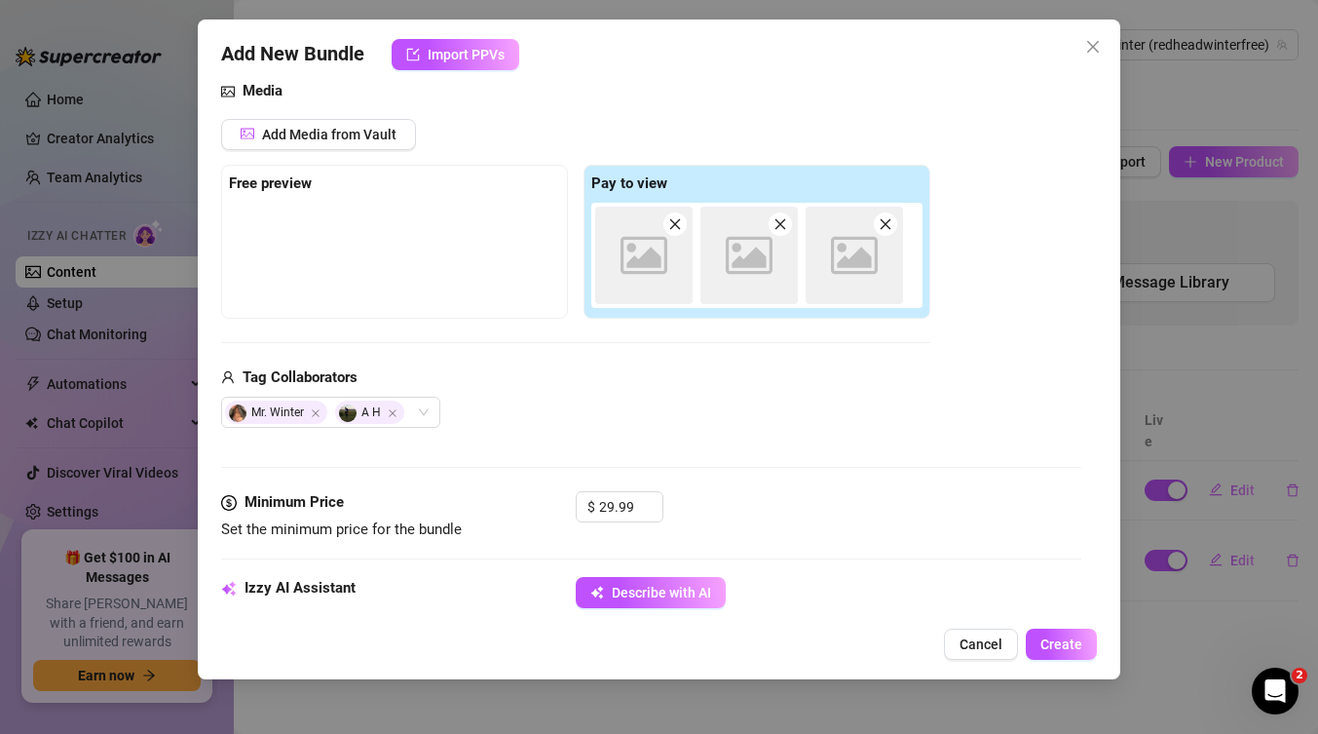
type textarea "[PERSON_NAME] is on her knees between"
type textarea "[PERSON_NAME] is on her knees between a"
type textarea "[PERSON_NAME] is on her knees between a partner’s"
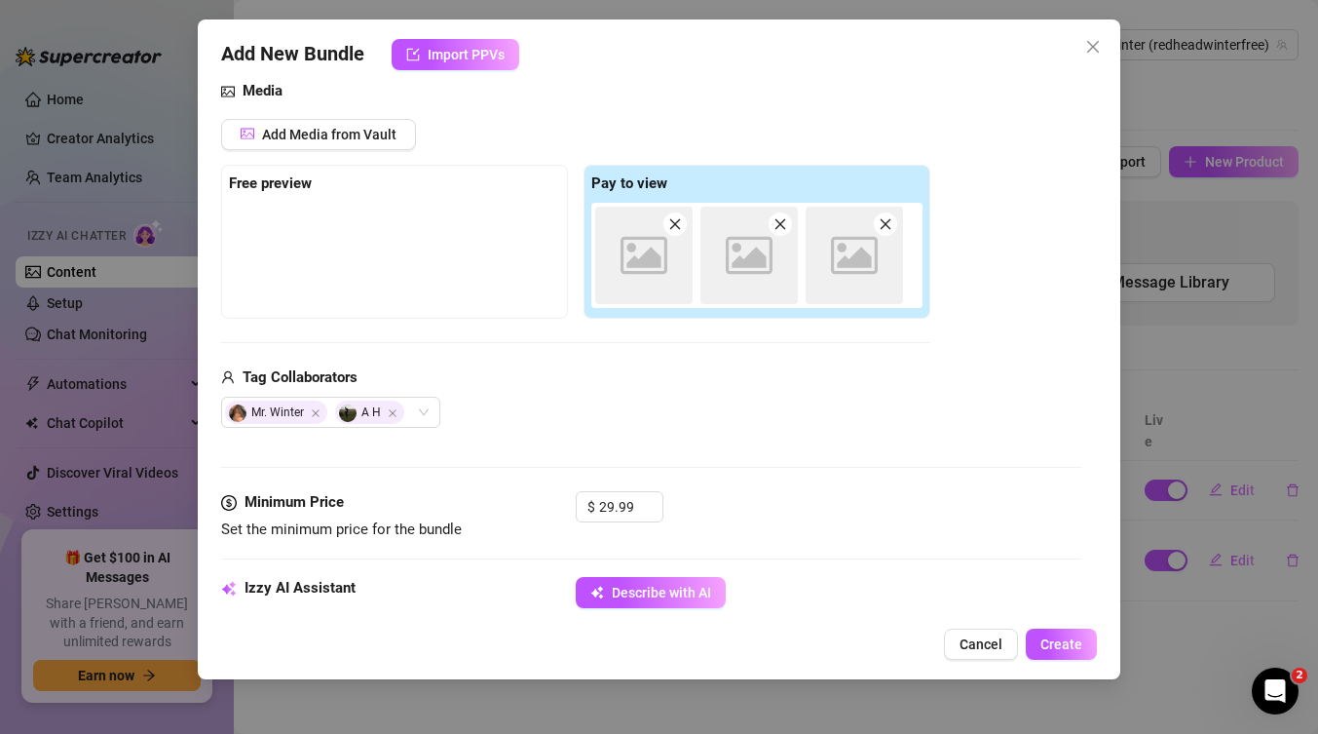
type textarea "[PERSON_NAME] is on her knees between a partner’s"
type textarea "[PERSON_NAME] is on her knees between a partner’s legs,"
type textarea "[PERSON_NAME] is on her knees between a partner’s legs, deepthroating"
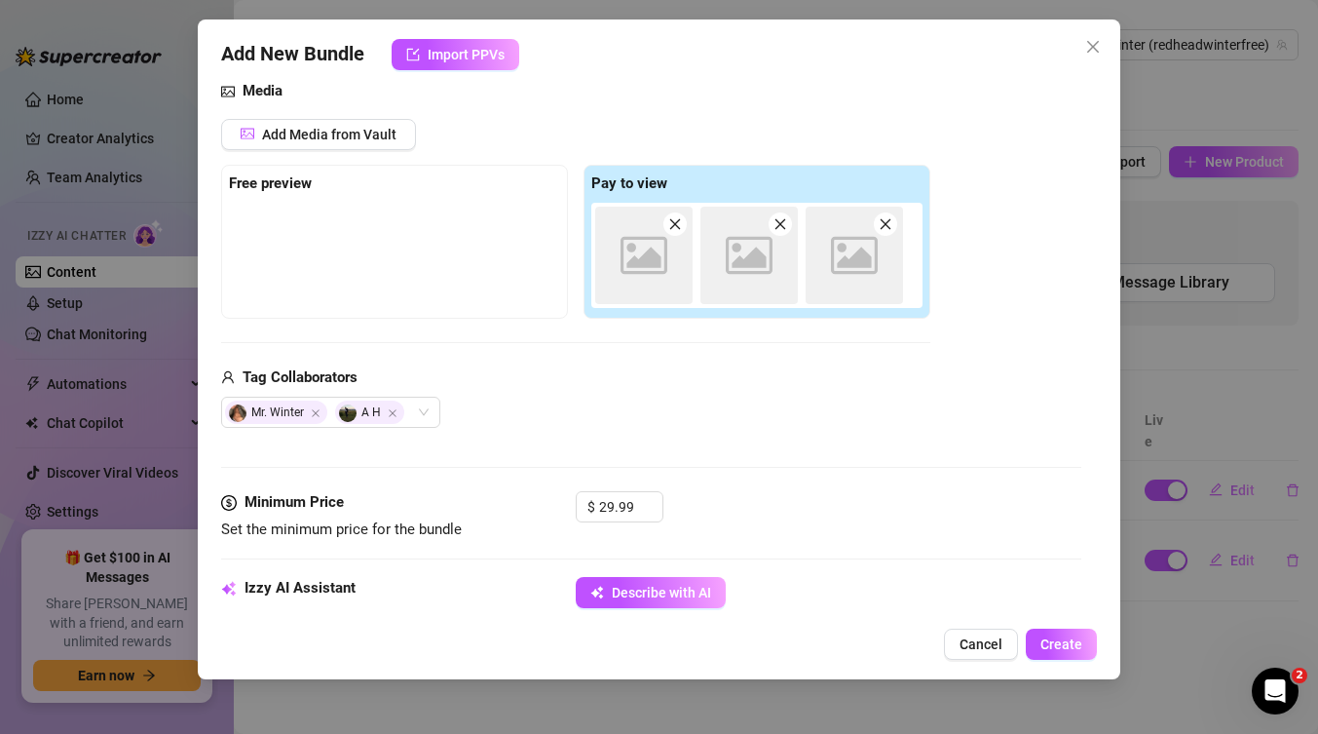
type textarea "[PERSON_NAME] is on her knees between a partner’s legs, deepthroating his"
type textarea "[PERSON_NAME] is on her knees between a partner’s legs, deepthroating his cock"
type textarea "[PERSON_NAME] is on her knees between a partner’s legs, deepthroating his cock …"
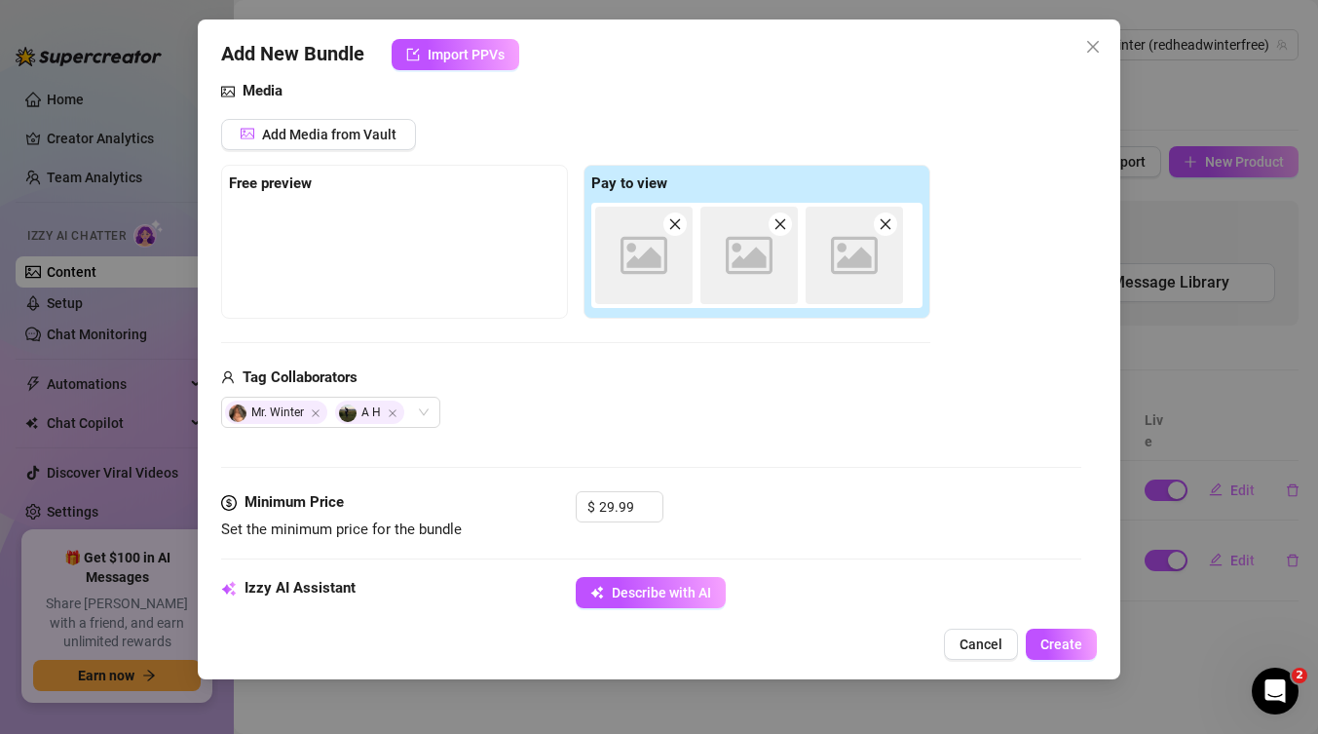
type textarea "[PERSON_NAME] is on her knees between a partner’s legs, deepthroating his cock …"
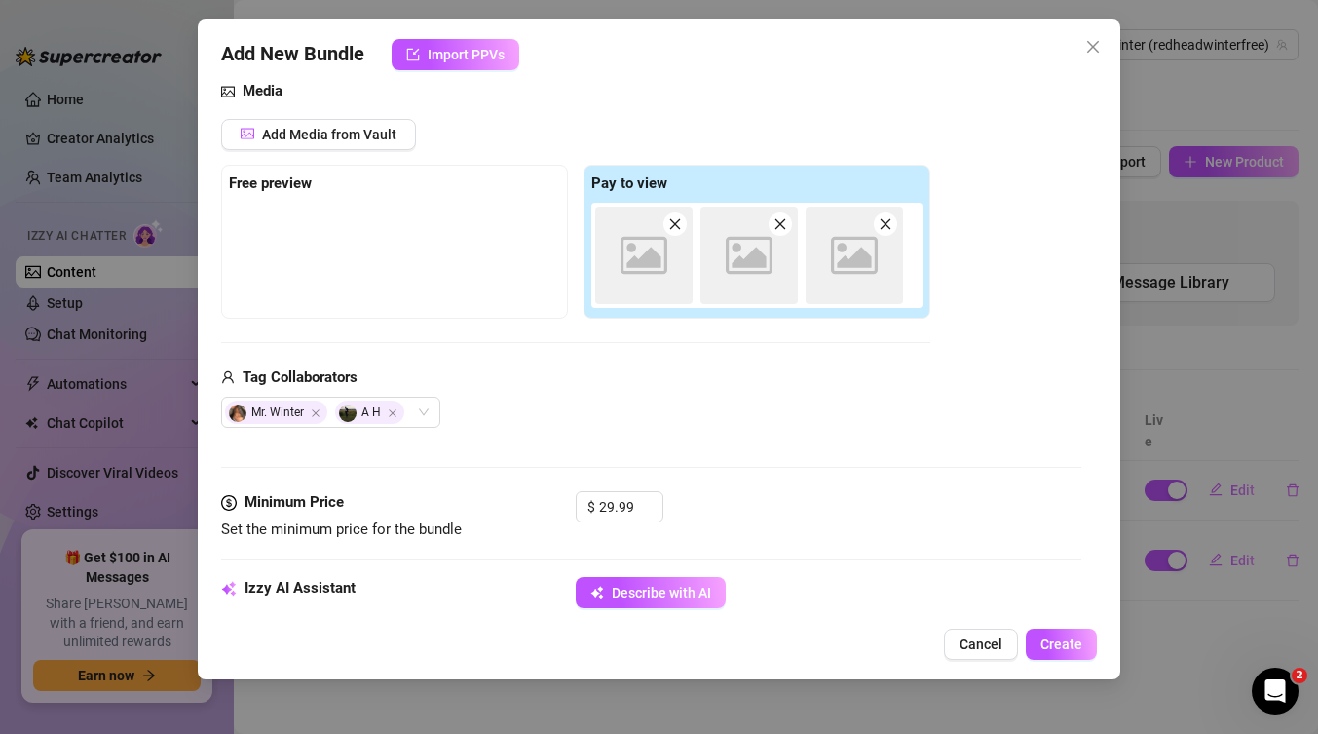
type textarea "[PERSON_NAME] is on her knees between a partner’s legs, deepthroating his cock …"
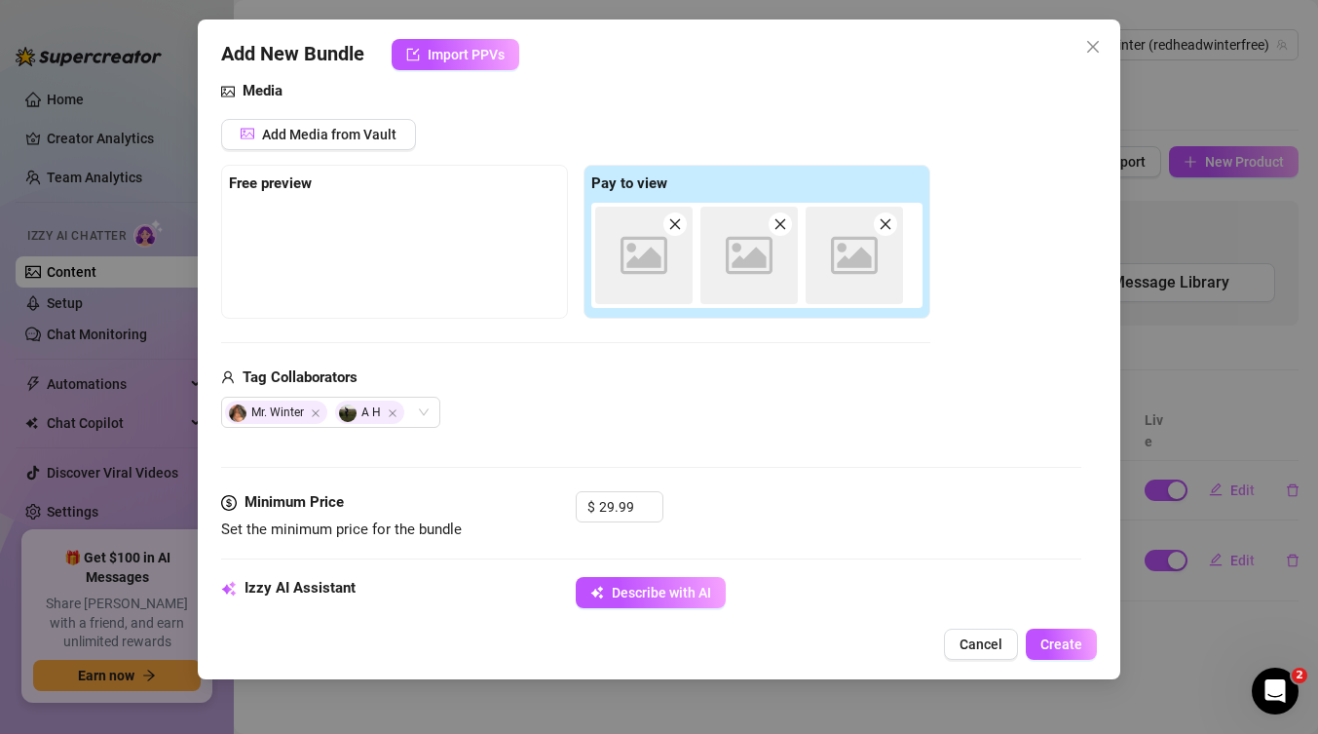
type textarea "[PERSON_NAME] is on her knees between a partner’s legs, deepthroating his cock …"
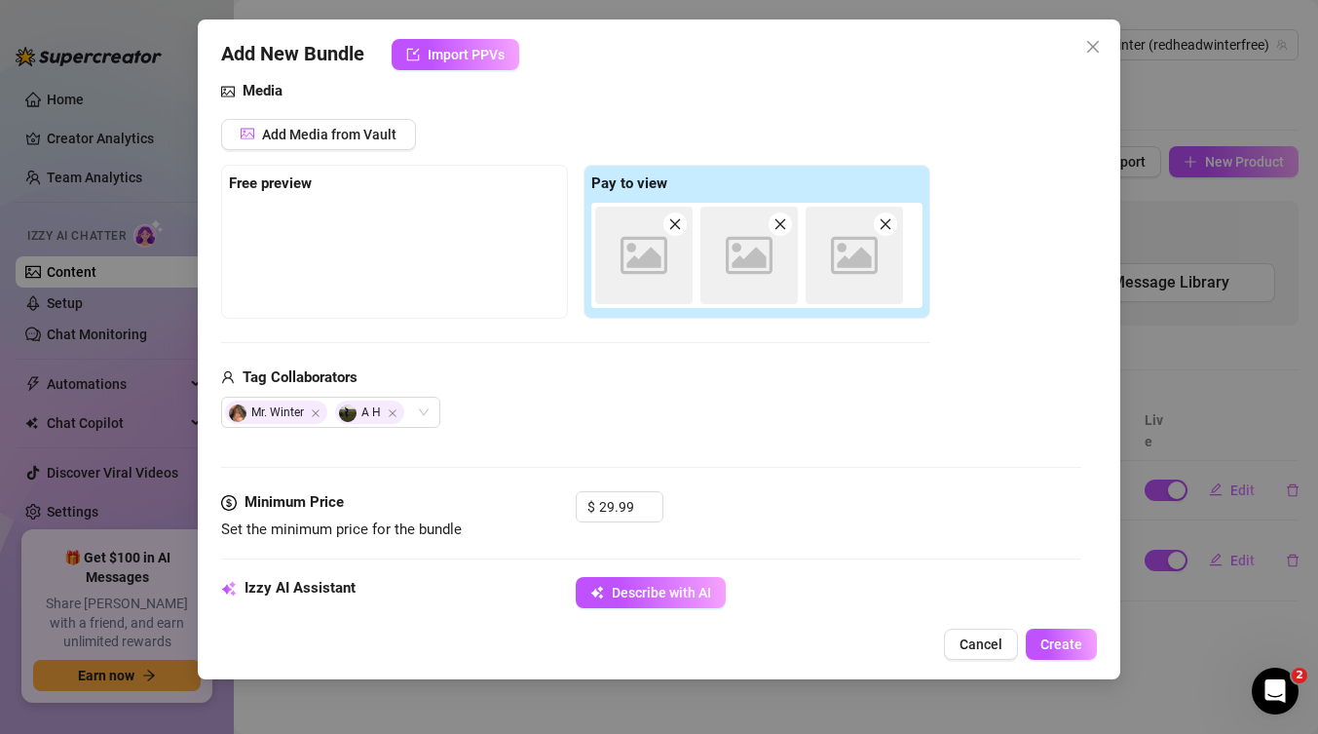
type textarea "[PERSON_NAME] is on her knees between a partner’s legs, deepthroating his cock …"
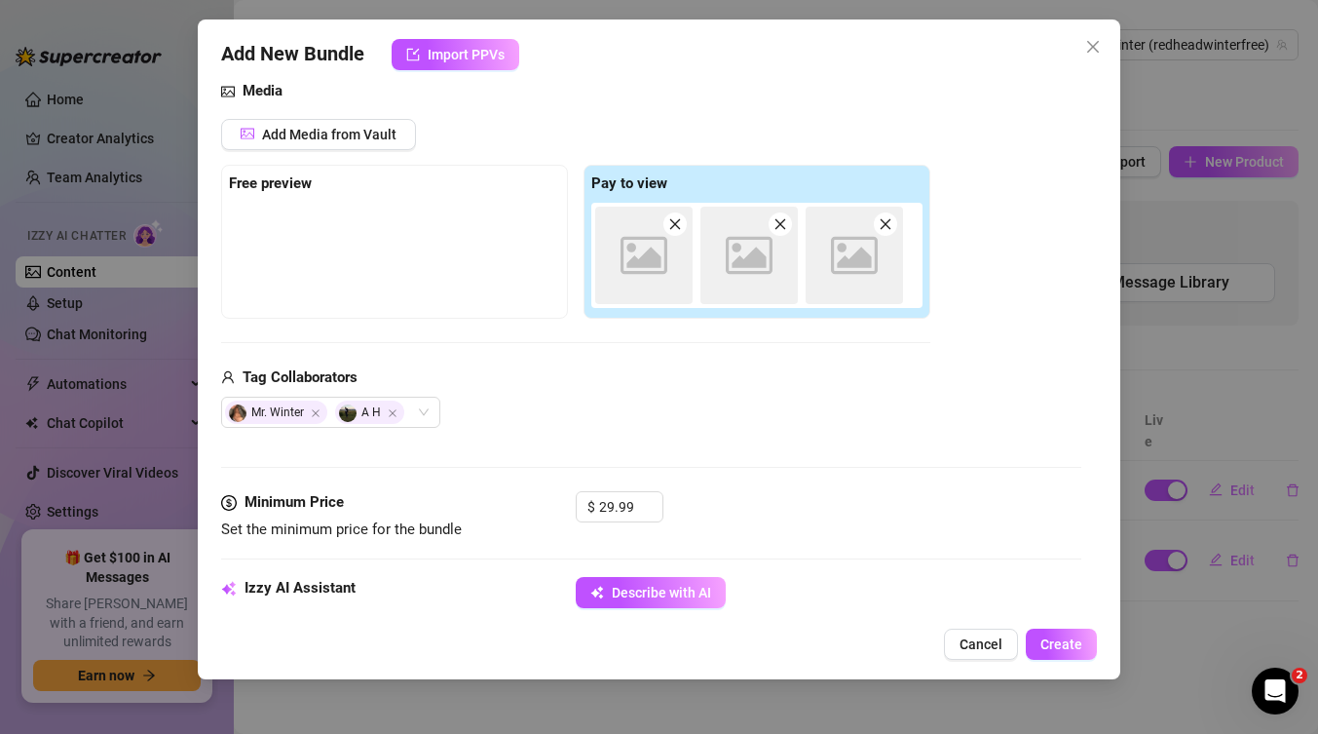
type textarea "[PERSON_NAME] is on her knees between a partner’s legs, deepthroating his cock …"
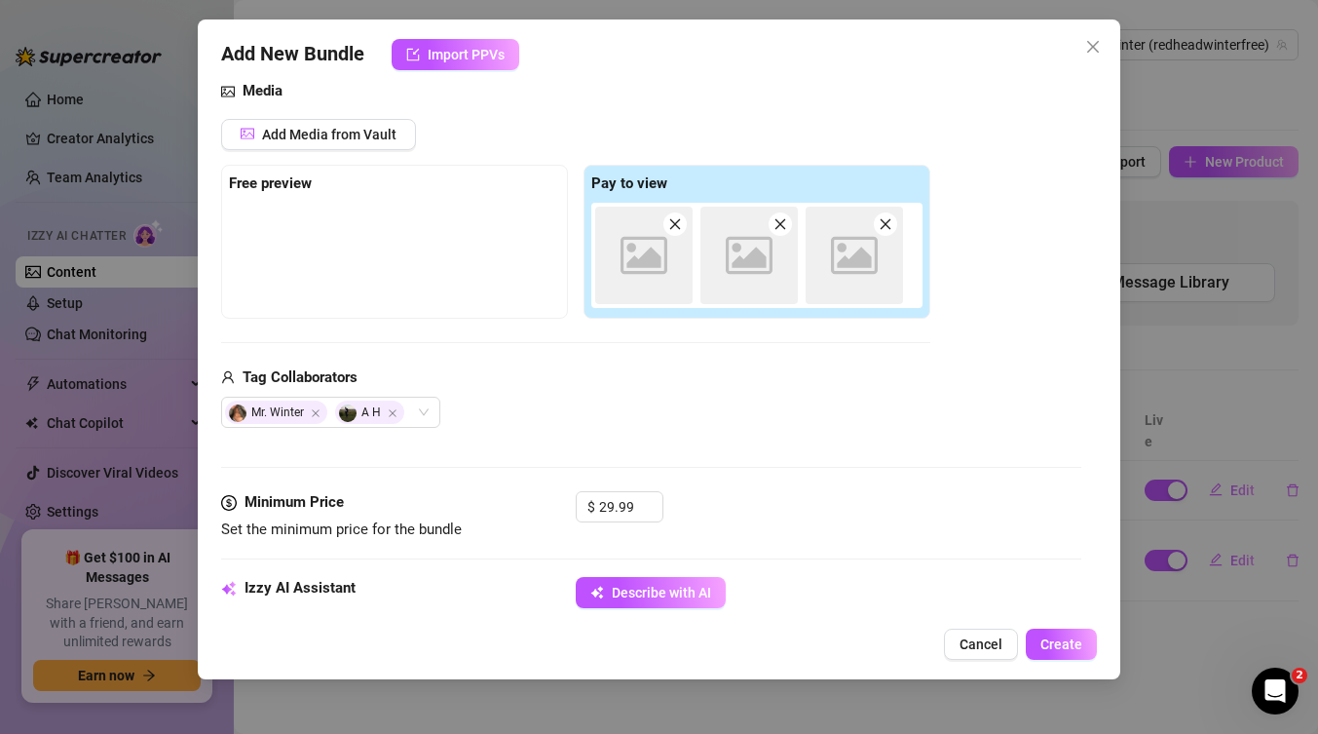
type textarea "[PERSON_NAME] is on her knees between a partner’s legs, deepthroating his cock …"
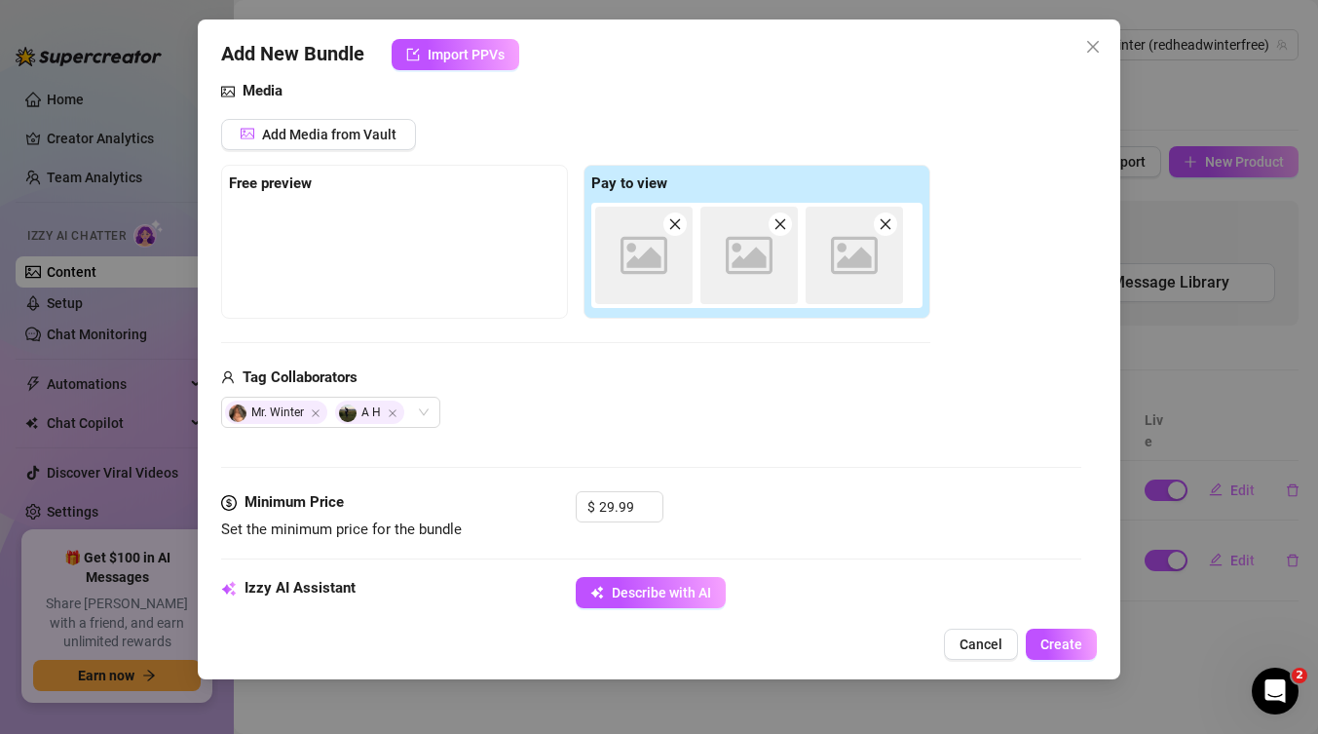
type textarea "[PERSON_NAME] is on her knees between a partner’s legs, deepthroating his cock …"
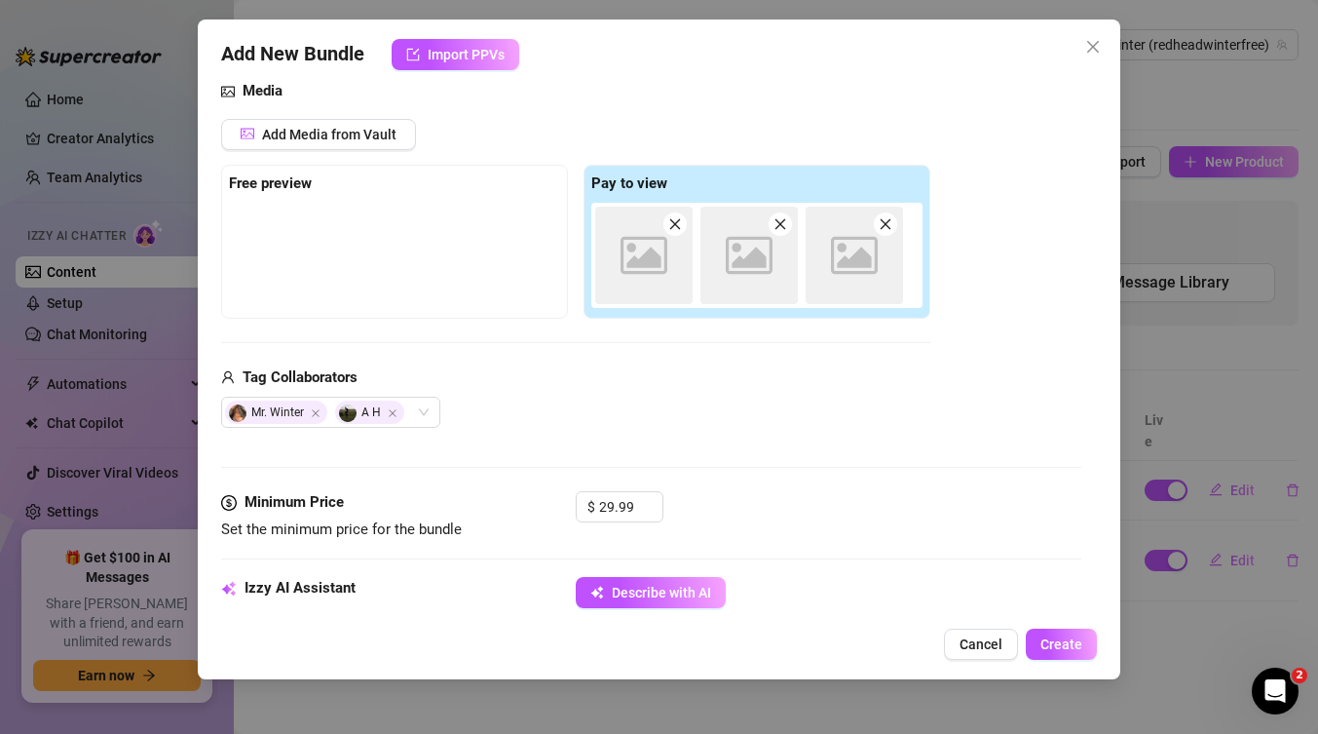
type textarea "[PERSON_NAME] is on her knees between a partner’s legs, deepthroating his cock …"
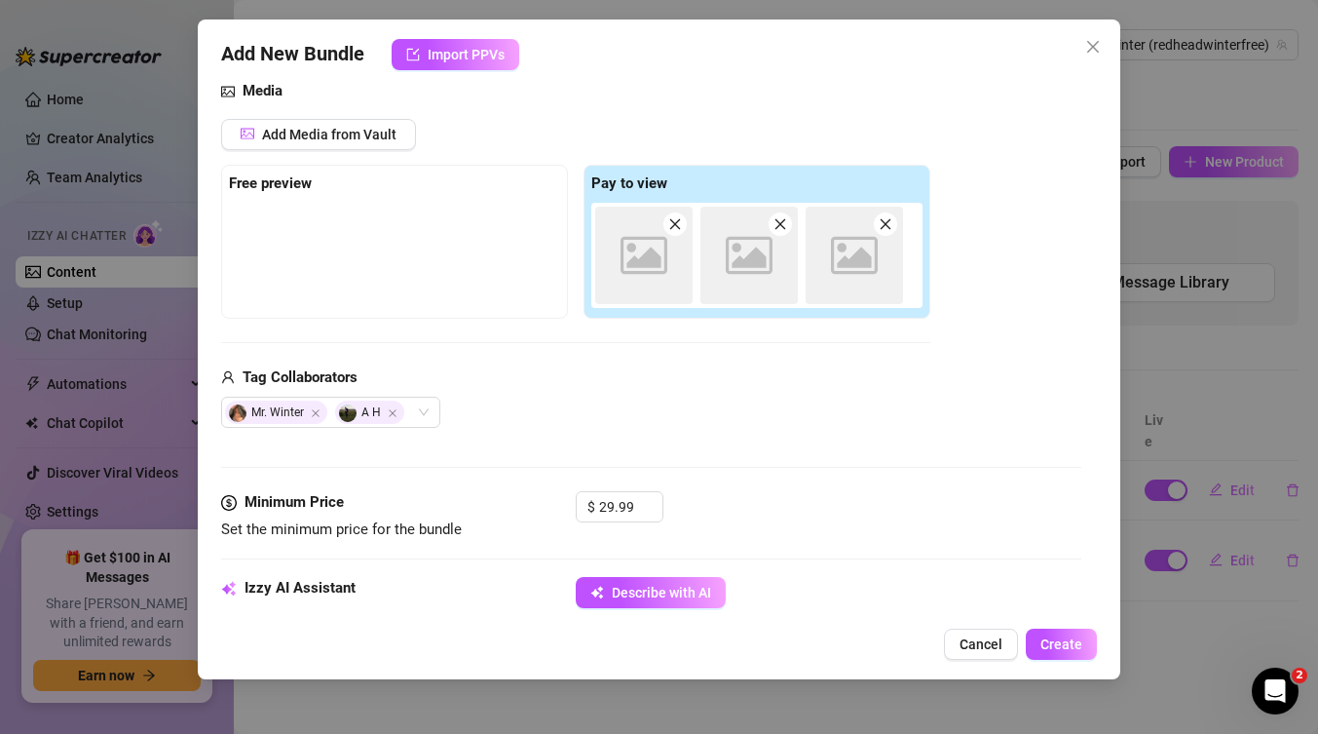
type textarea "[PERSON_NAME] is on her knees between a partner’s legs, deepthroating his cock …"
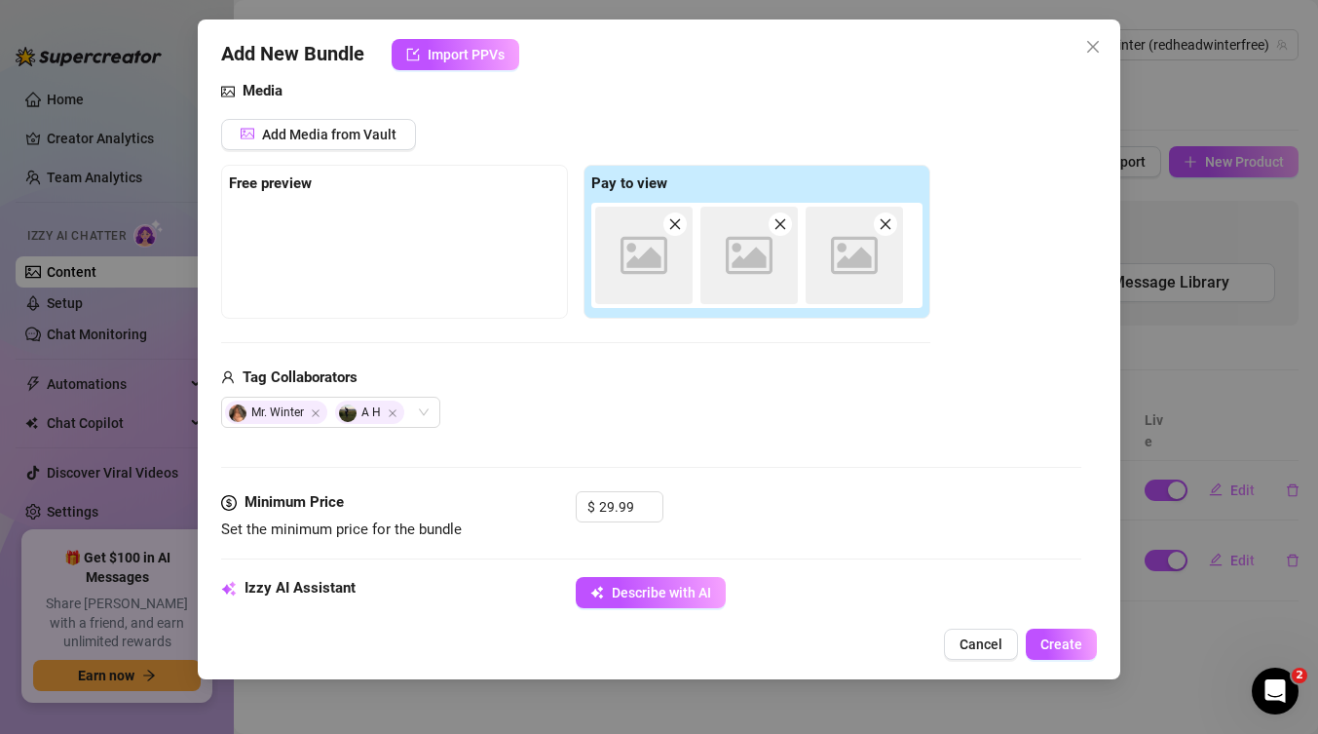
type textarea "[PERSON_NAME] is on her knees between a partner’s legs, deepthroating his cock …"
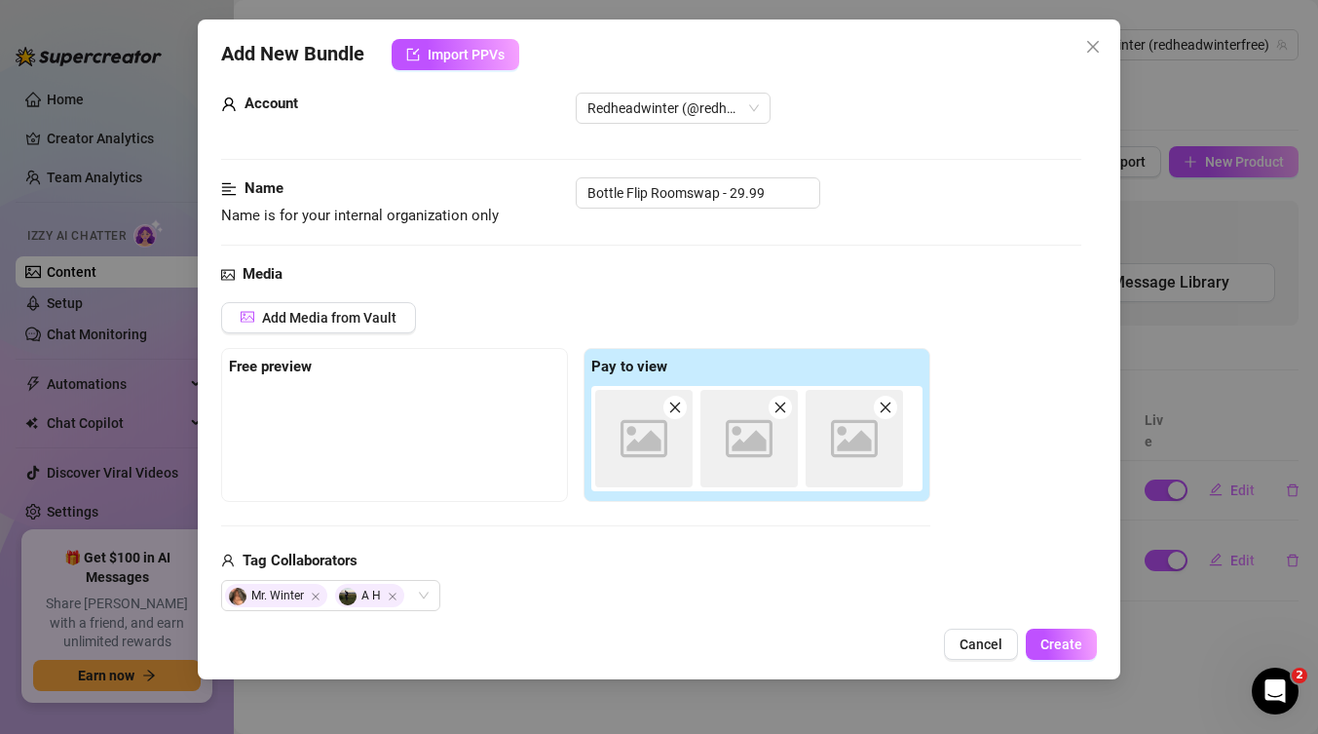
scroll to position [40, 0]
